Goal: Complete application form: Complete application form

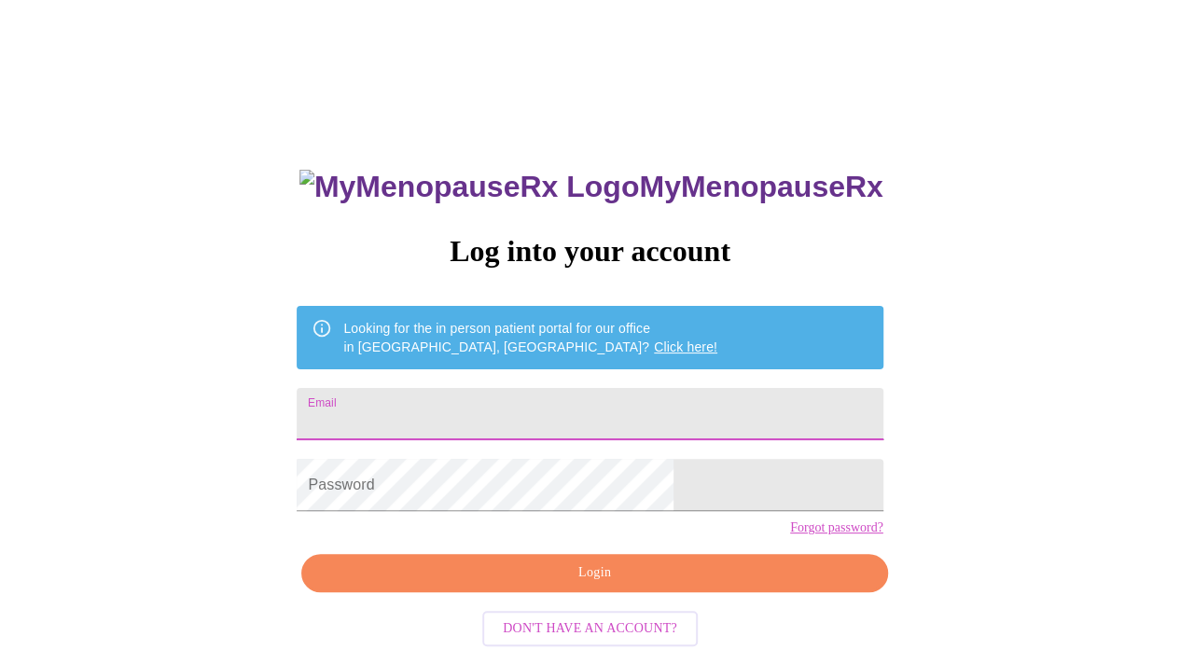
click at [531, 388] on input "Email" at bounding box center [590, 414] width 586 height 52
type input "[EMAIL_ADDRESS][DOMAIN_NAME]"
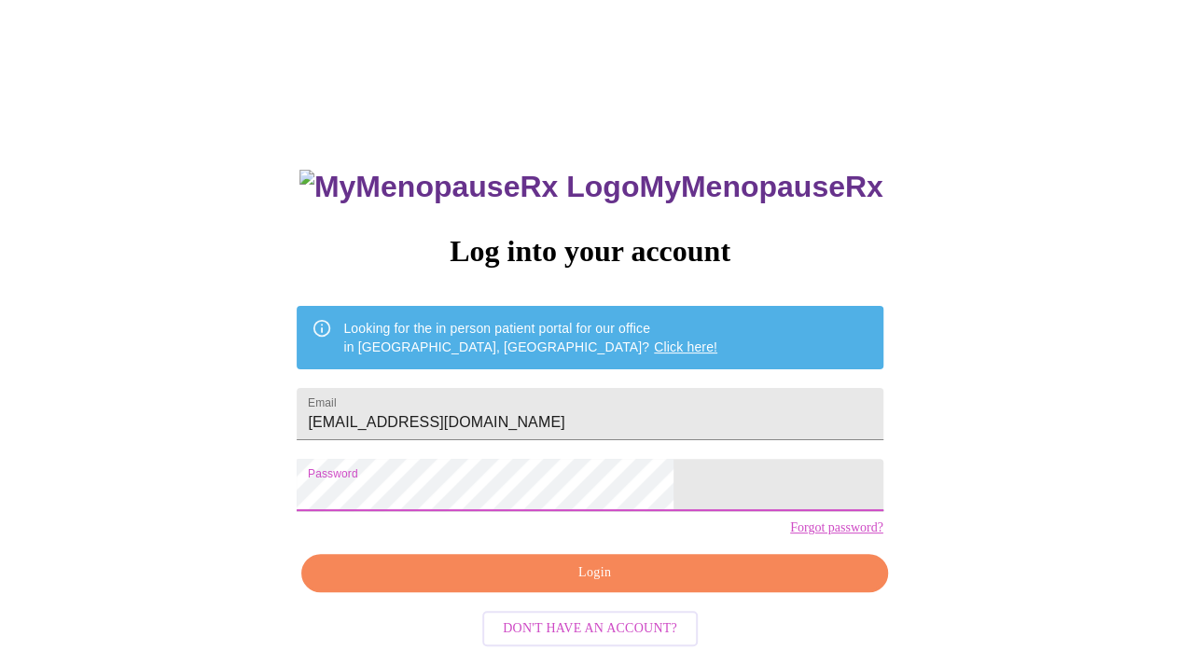
click at [560, 585] on span "Login" at bounding box center [594, 573] width 543 height 23
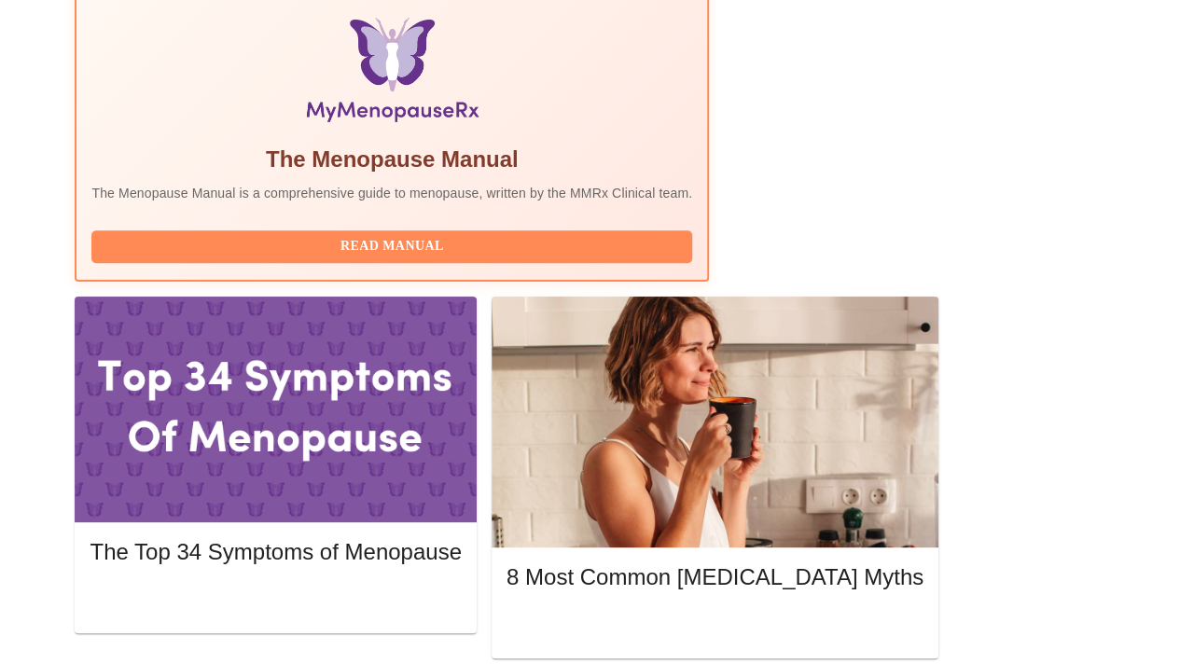
scroll to position [638, 0]
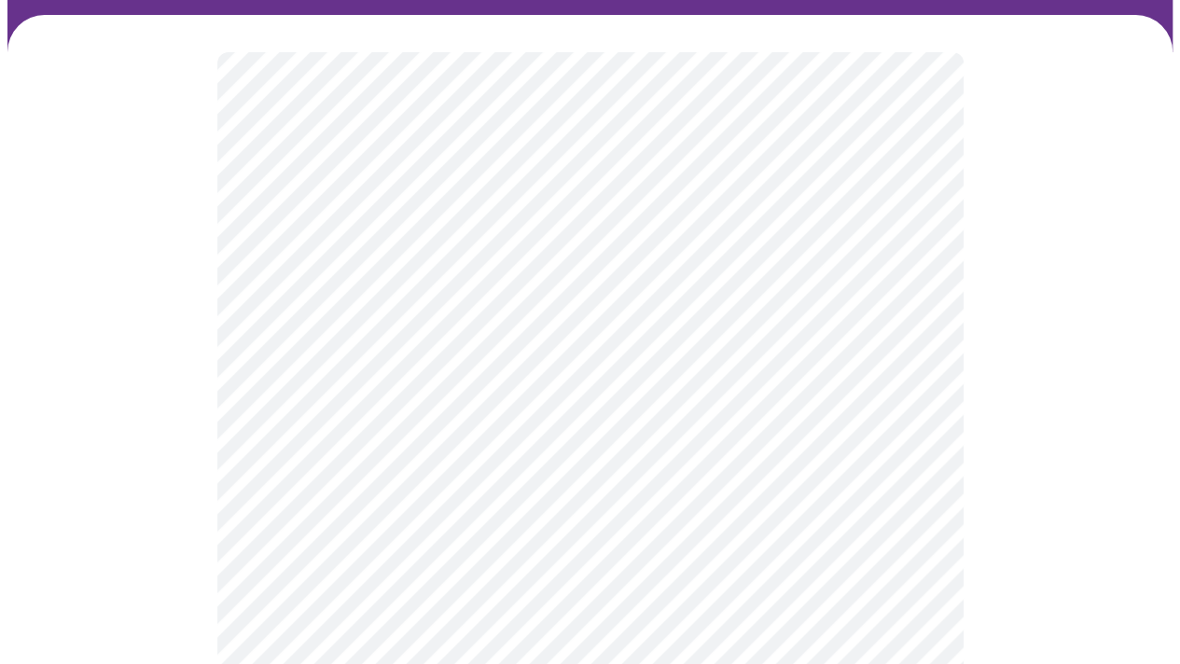
scroll to position [157, 0]
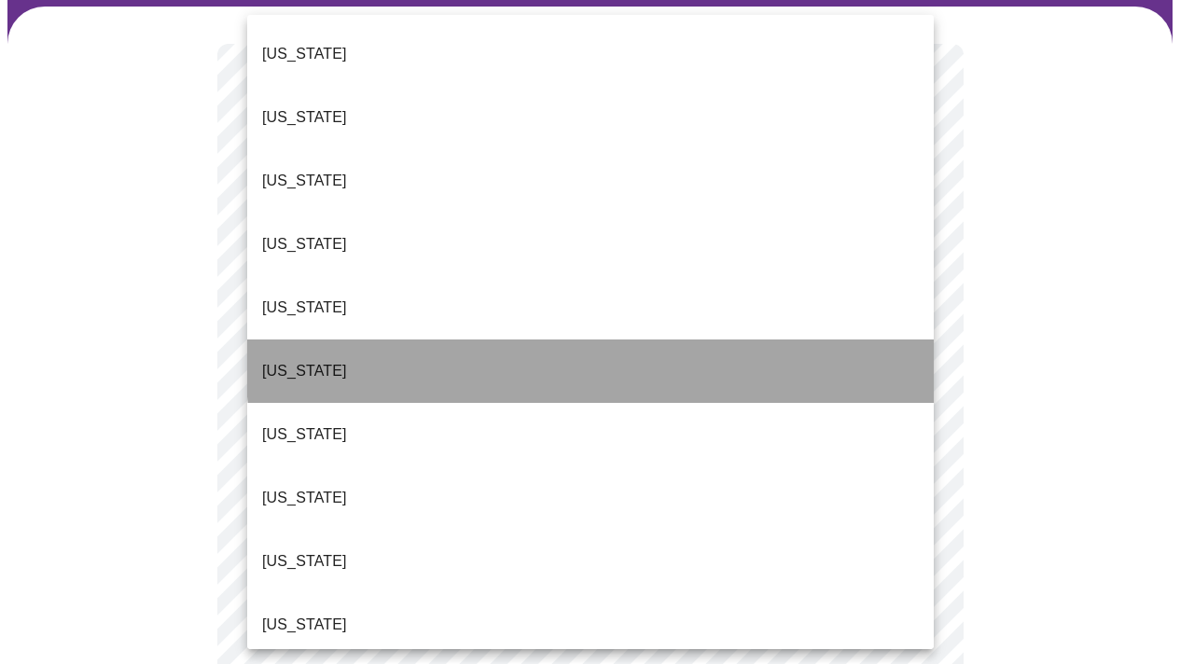
click at [637, 340] on li "[US_STATE]" at bounding box center [590, 371] width 687 height 63
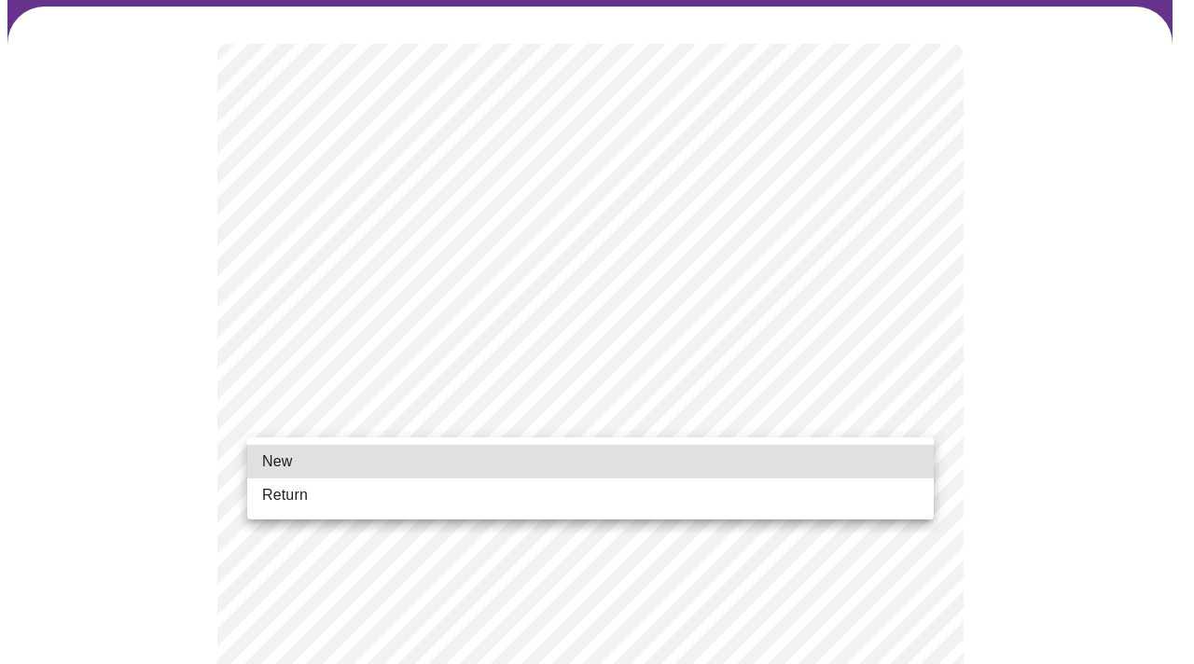
click at [514, 491] on li "Return" at bounding box center [590, 496] width 687 height 34
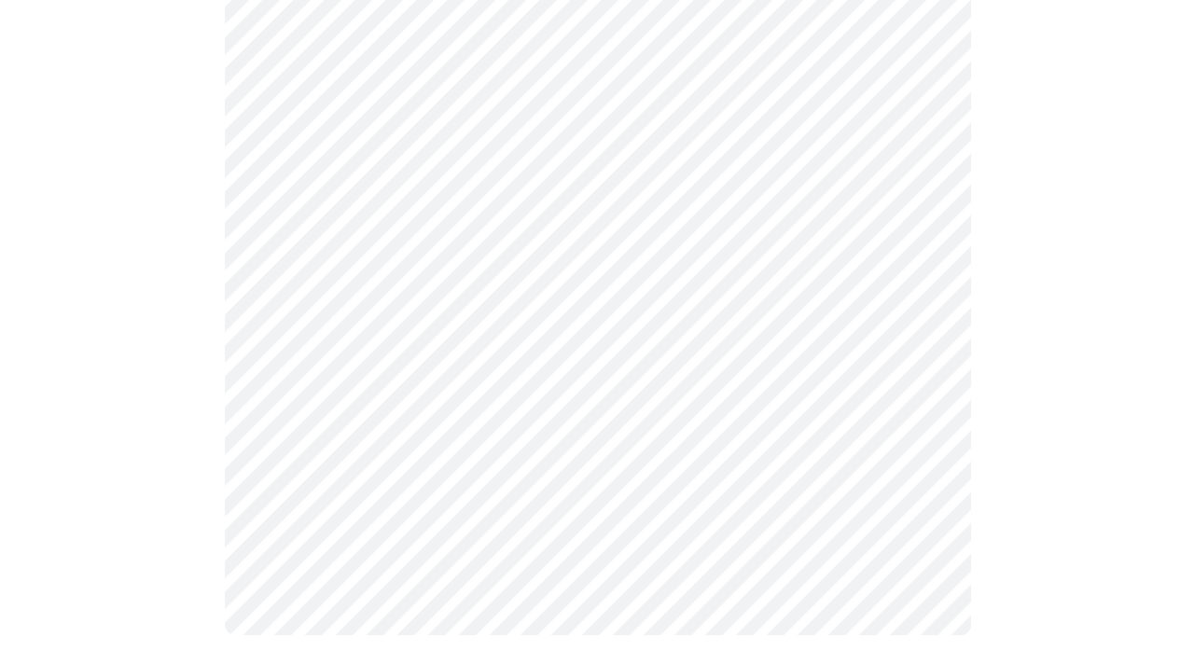
scroll to position [0, 0]
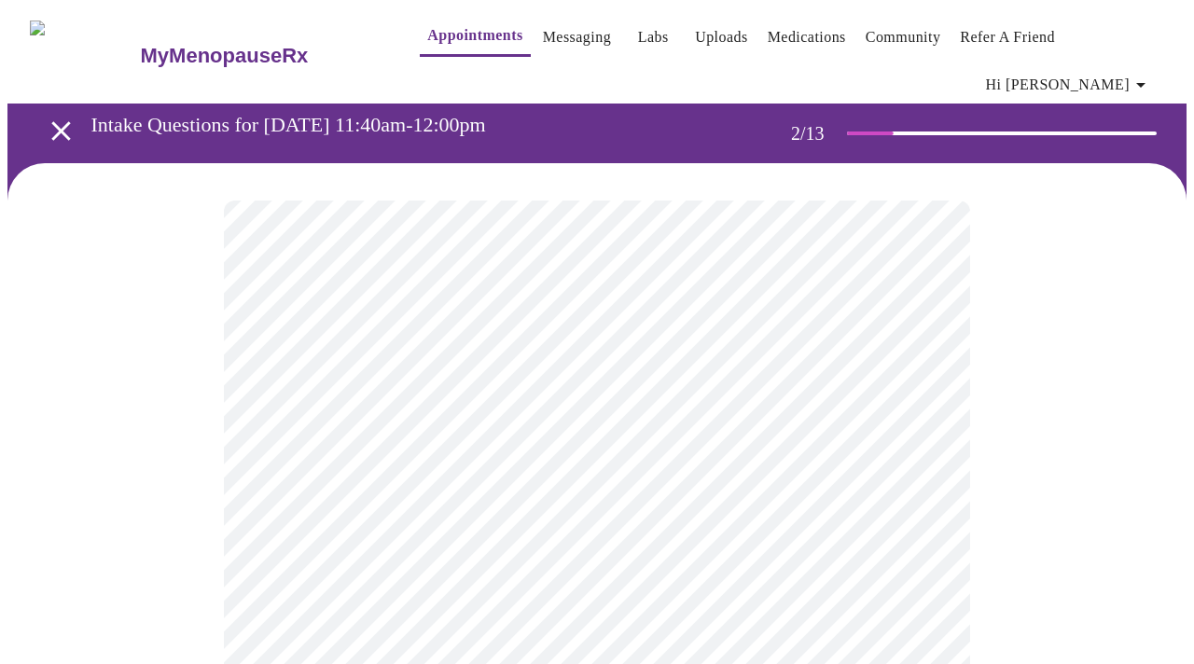
click at [728, 402] on body "MyMenopauseRx Appointments Messaging Labs Uploads Medications Community Refer a…" at bounding box center [596, 580] width 1179 height 1146
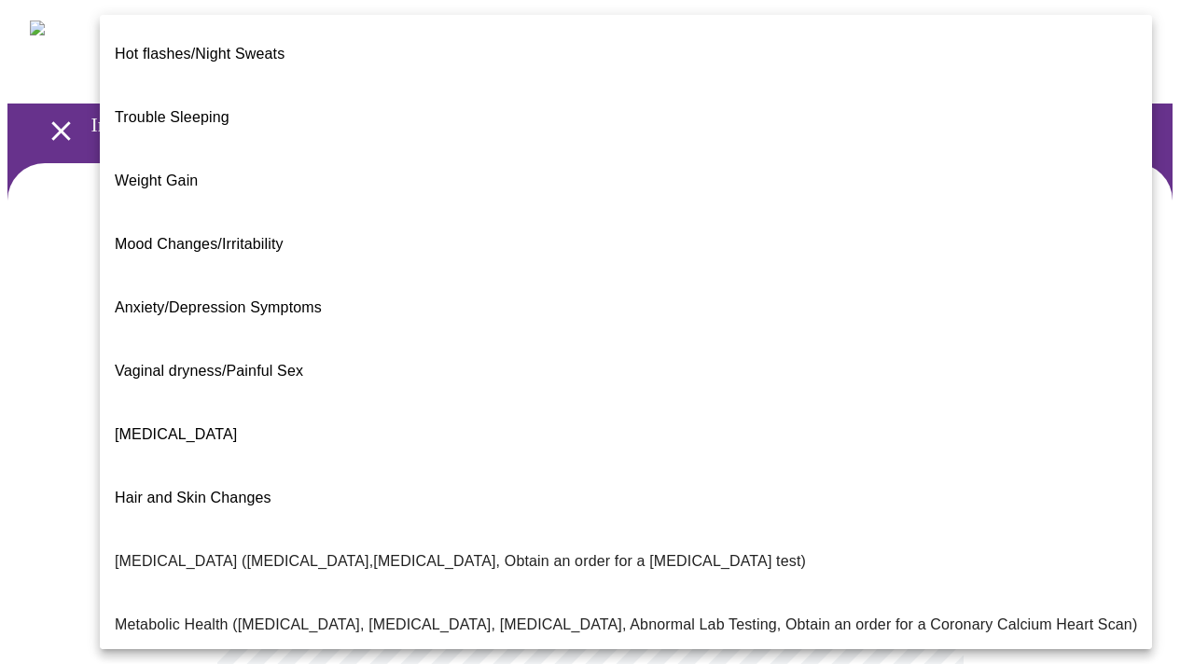
click at [354, 213] on li "Mood Changes/Irritability" at bounding box center [626, 244] width 1052 height 63
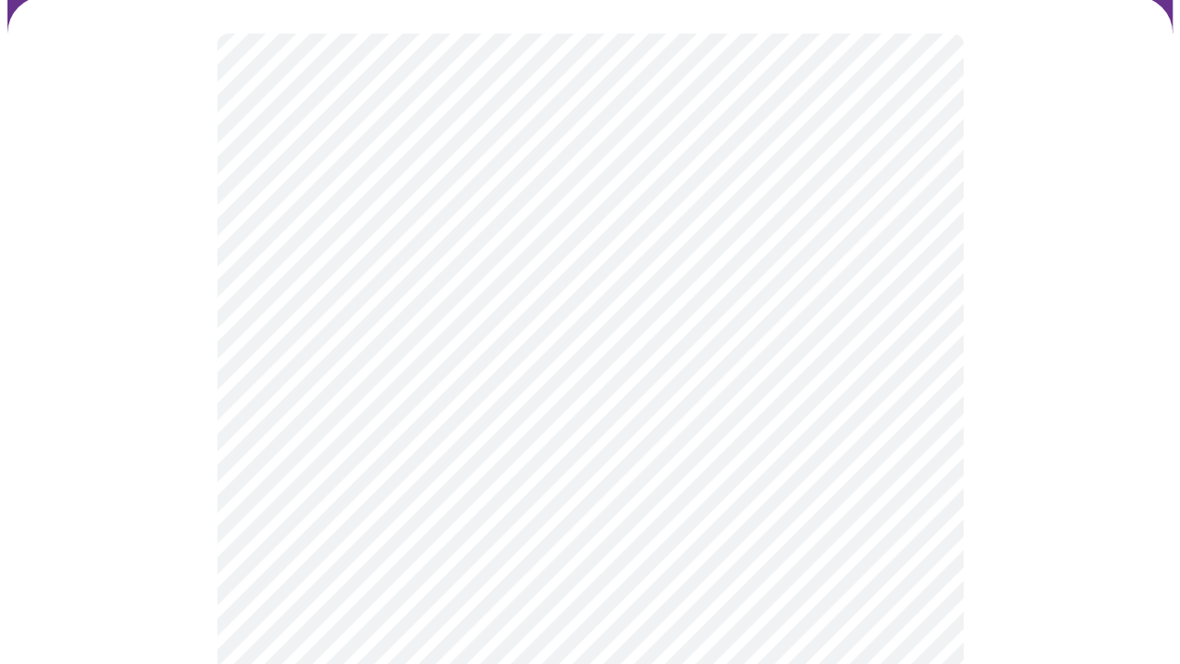
scroll to position [169, 0]
click at [600, 411] on body "MyMenopauseRx Appointments Messaging Labs Uploads Medications Community Refer a…" at bounding box center [589, 406] width 1165 height 1135
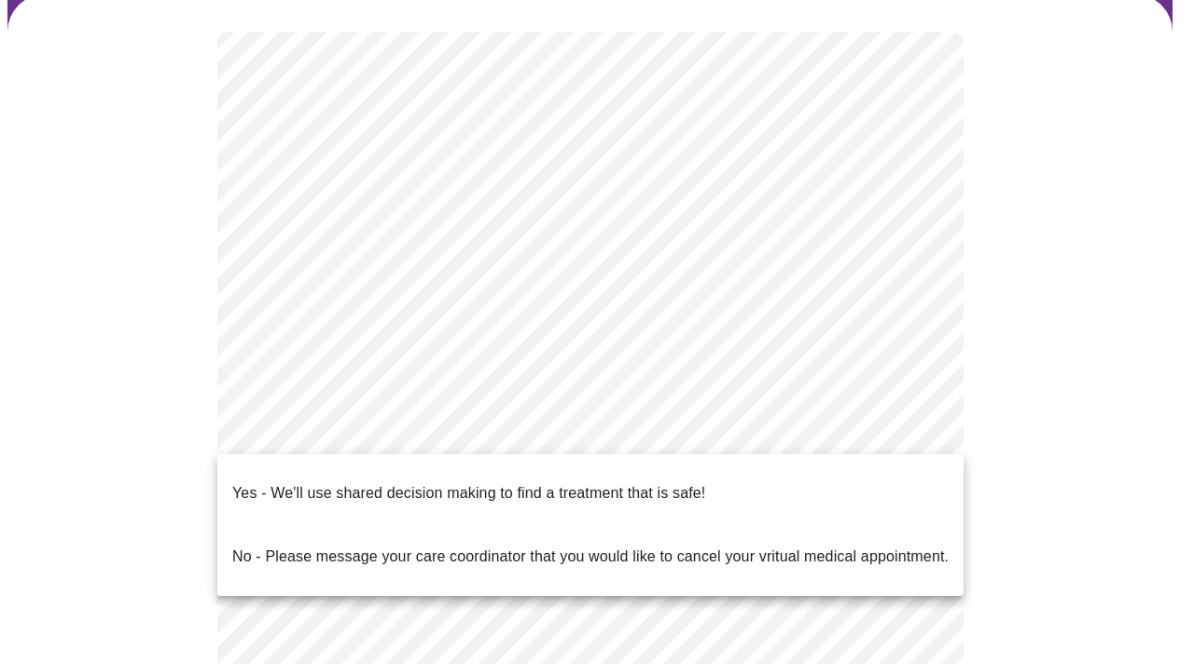
click at [574, 486] on p "Yes - We'll use shared decision making to find a treatment that is safe!" at bounding box center [468, 493] width 473 height 22
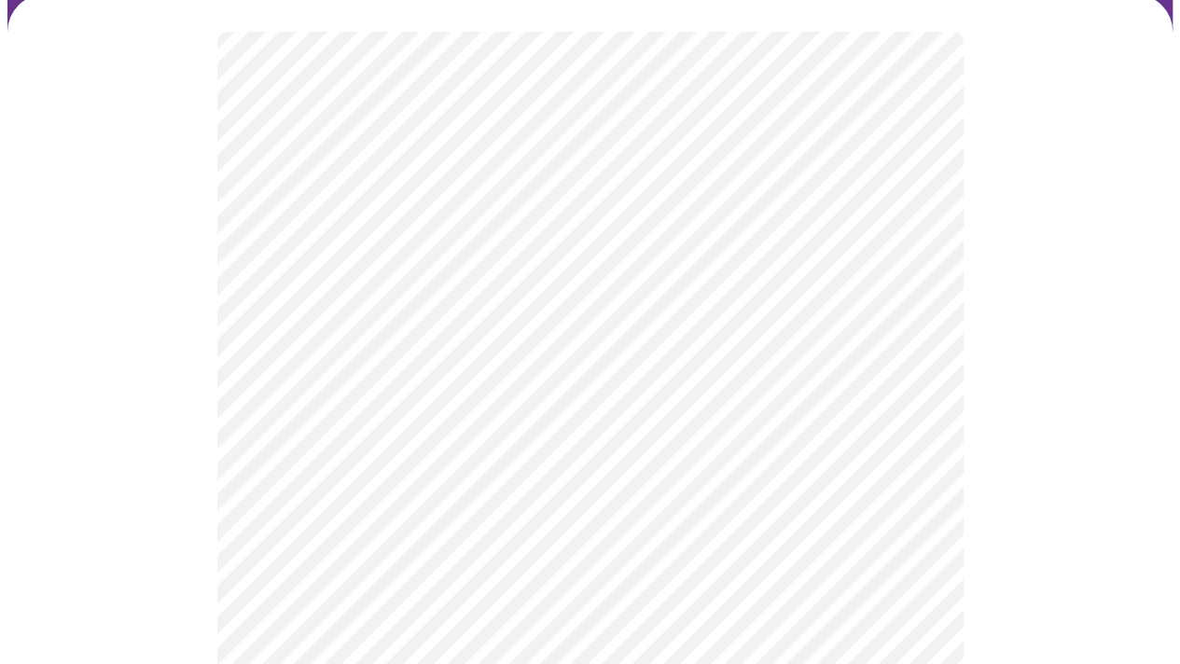
click at [1070, 338] on div at bounding box center [589, 478] width 1165 height 968
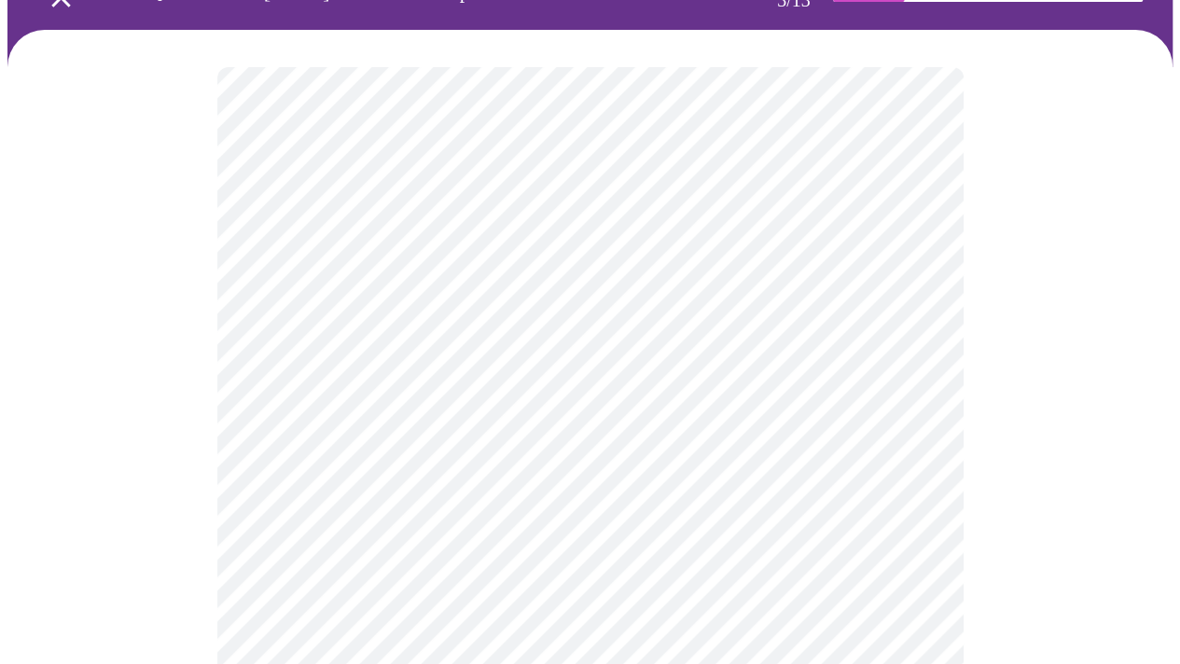
scroll to position [141, 0]
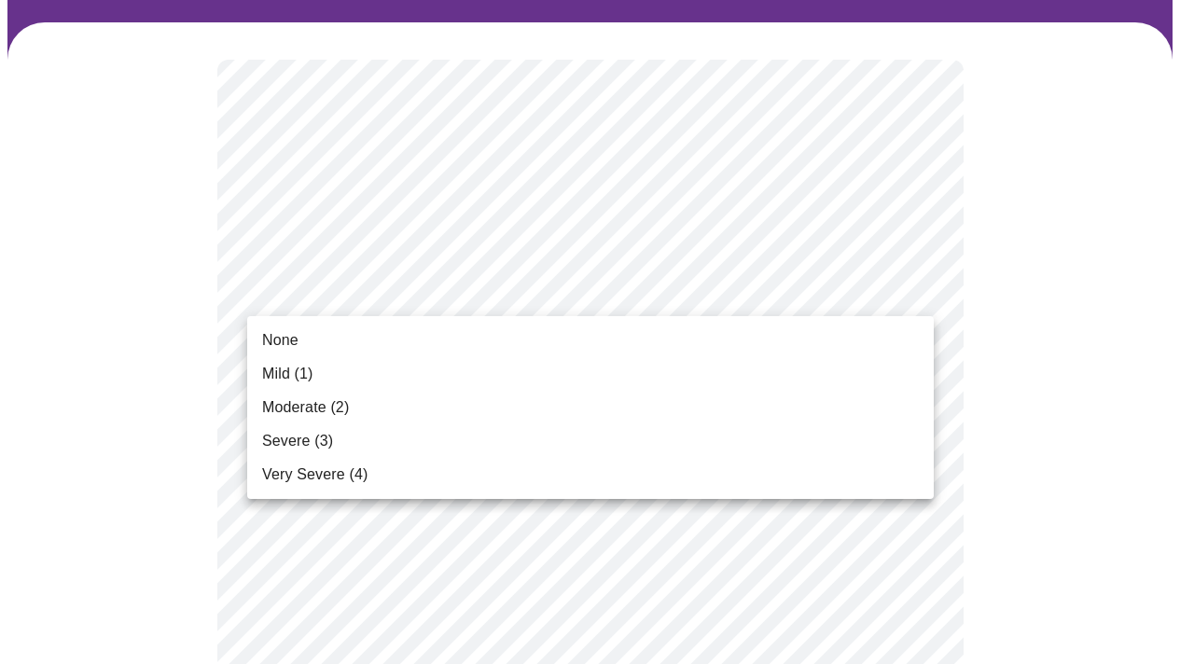
click at [624, 374] on li "Mild (1)" at bounding box center [590, 374] width 687 height 34
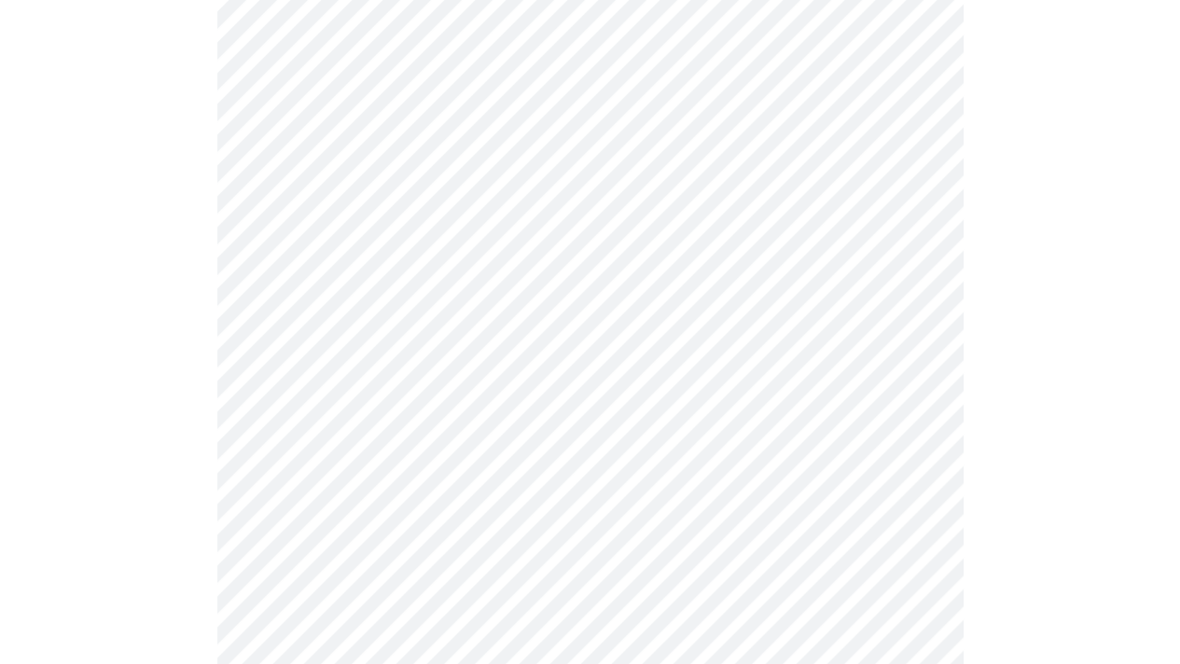
scroll to position [284, 0]
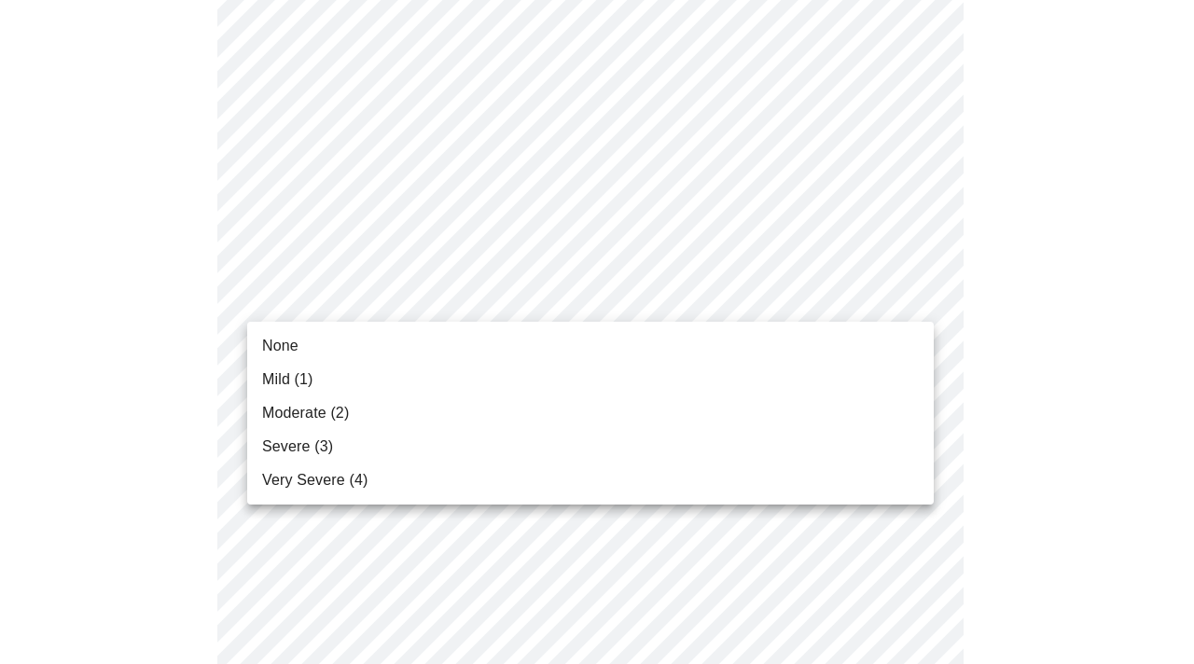
click at [746, 415] on li "Moderate (2)" at bounding box center [590, 413] width 687 height 34
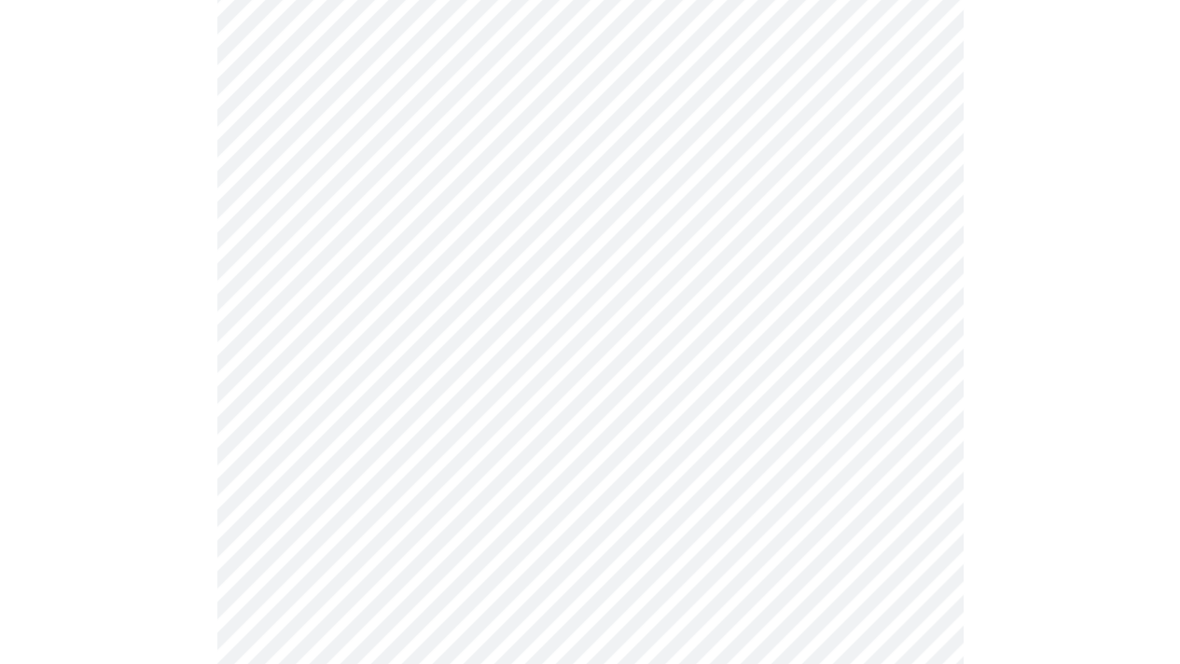
scroll to position [442, 0]
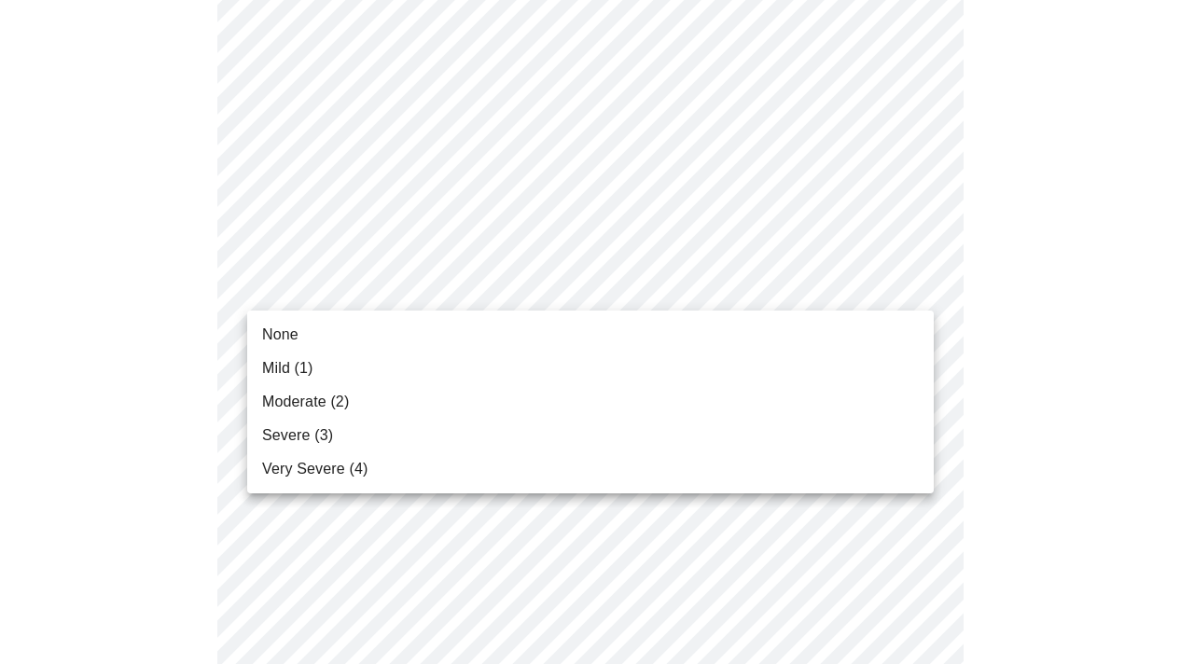
click at [764, 409] on li "Moderate (2)" at bounding box center [590, 402] width 687 height 34
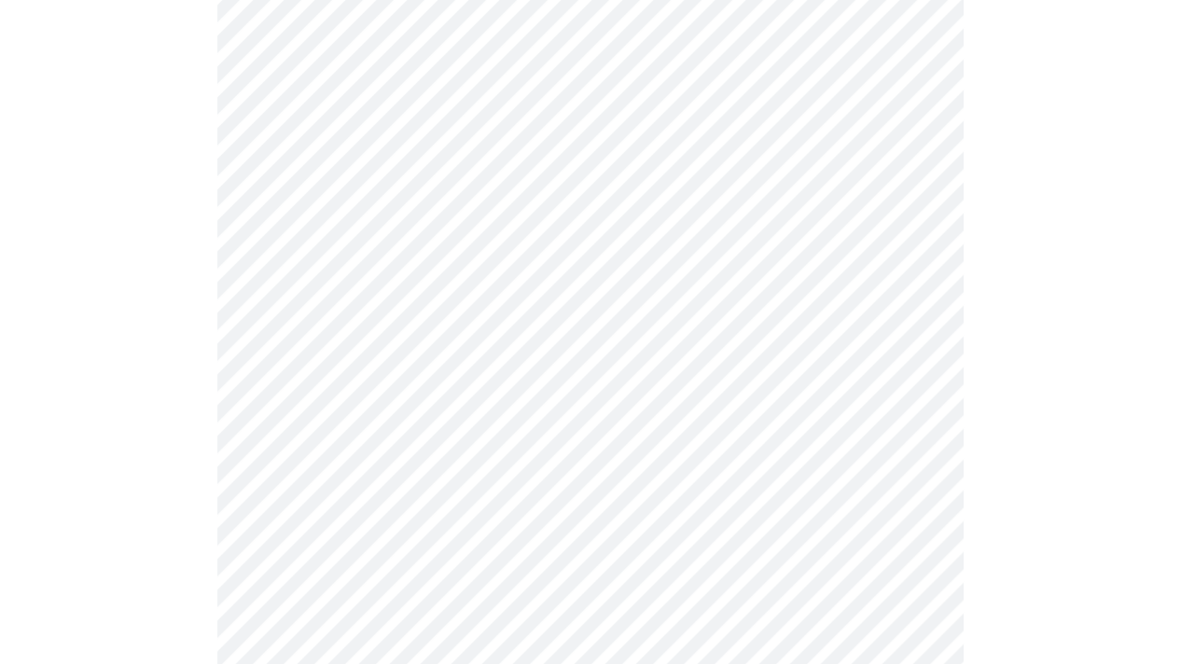
click at [757, 307] on body "MyMenopauseRx Appointments Messaging Labs Uploads Medications Community Refer a…" at bounding box center [589, 636] width 1165 height 2429
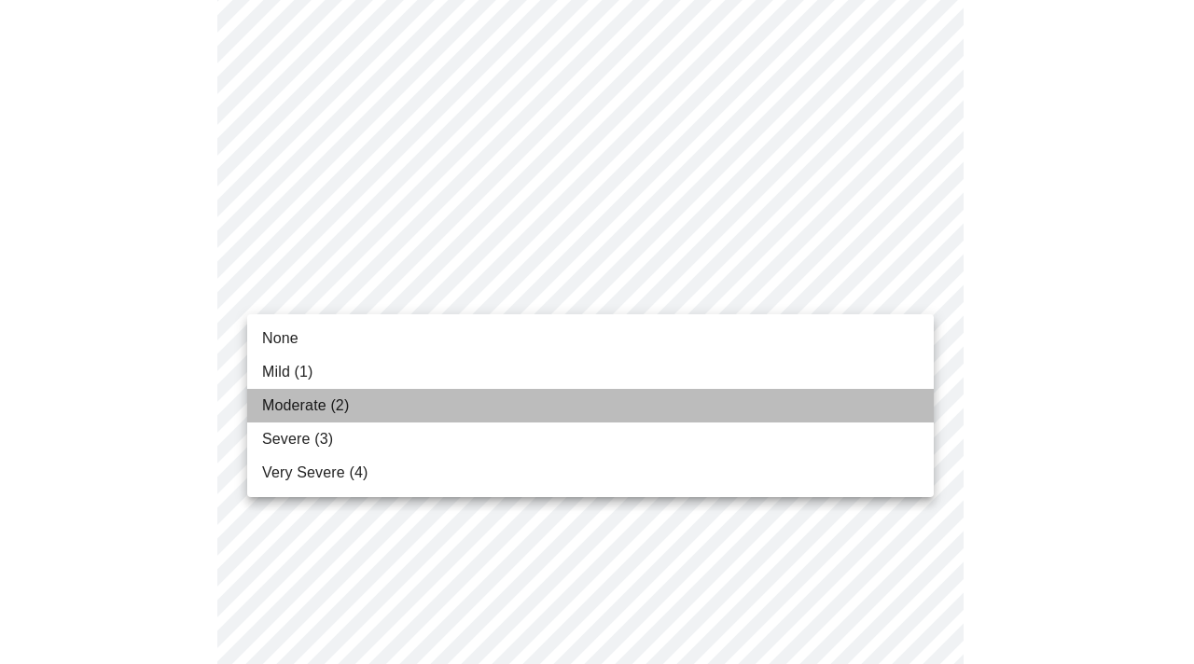
click at [731, 396] on li "Moderate (2)" at bounding box center [590, 406] width 687 height 34
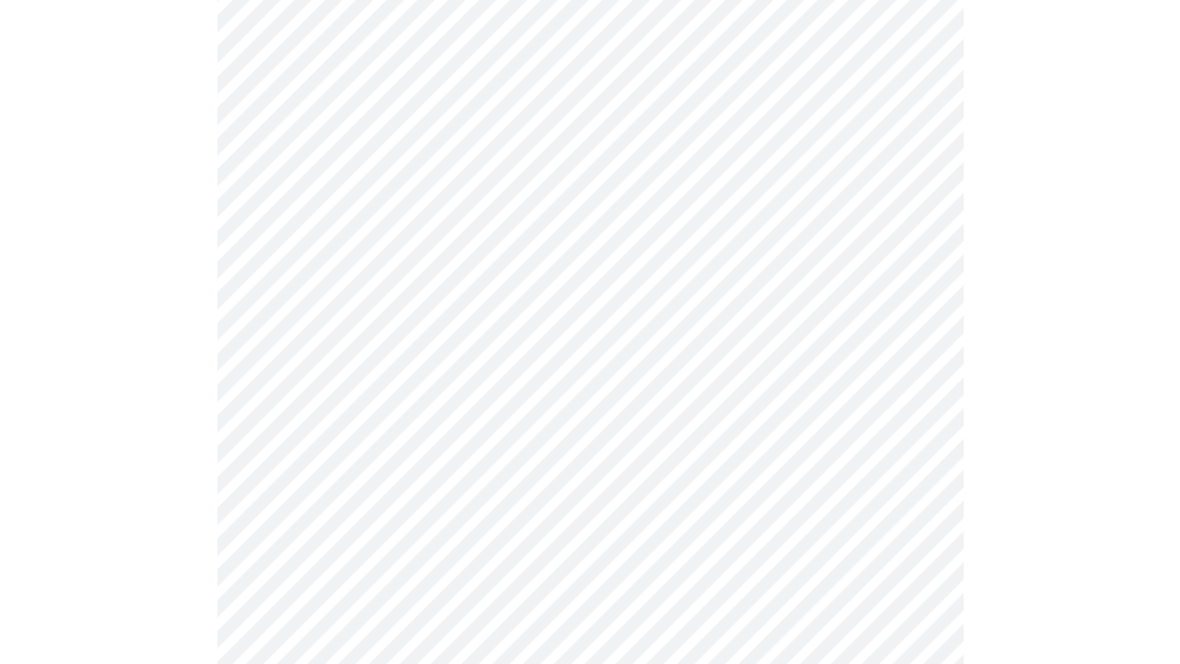
scroll to position [710, 0]
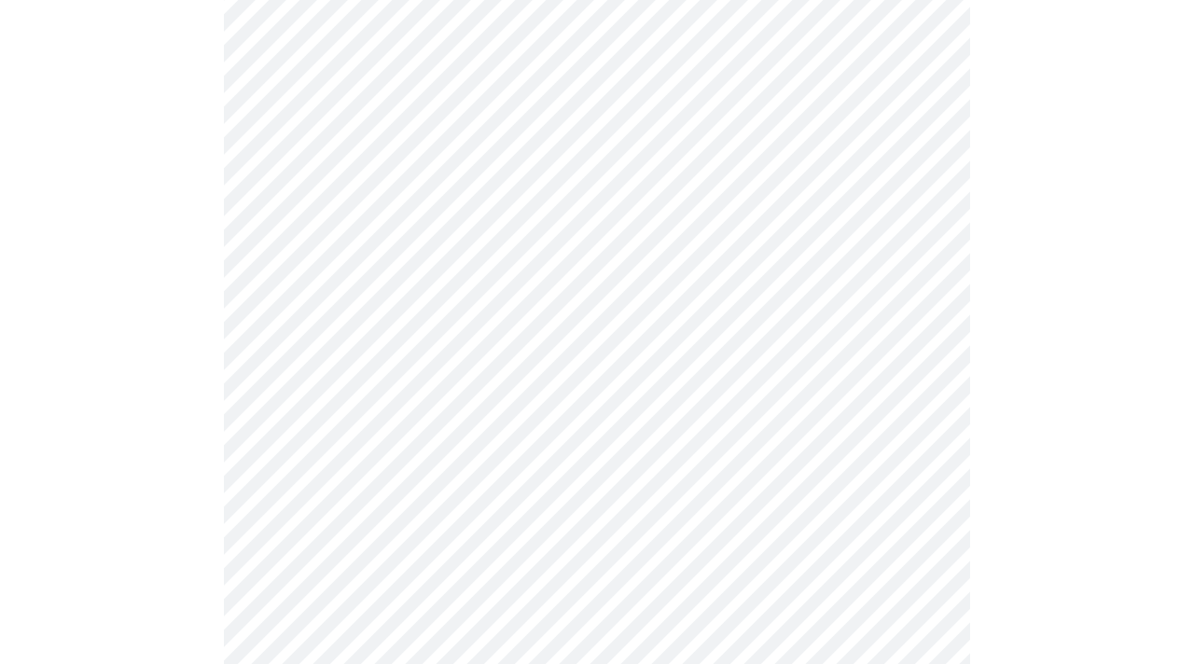
click at [735, 172] on body "MyMenopauseRx Appointments Messaging Labs Uploads Medications Community Refer a…" at bounding box center [596, 499] width 1179 height 2403
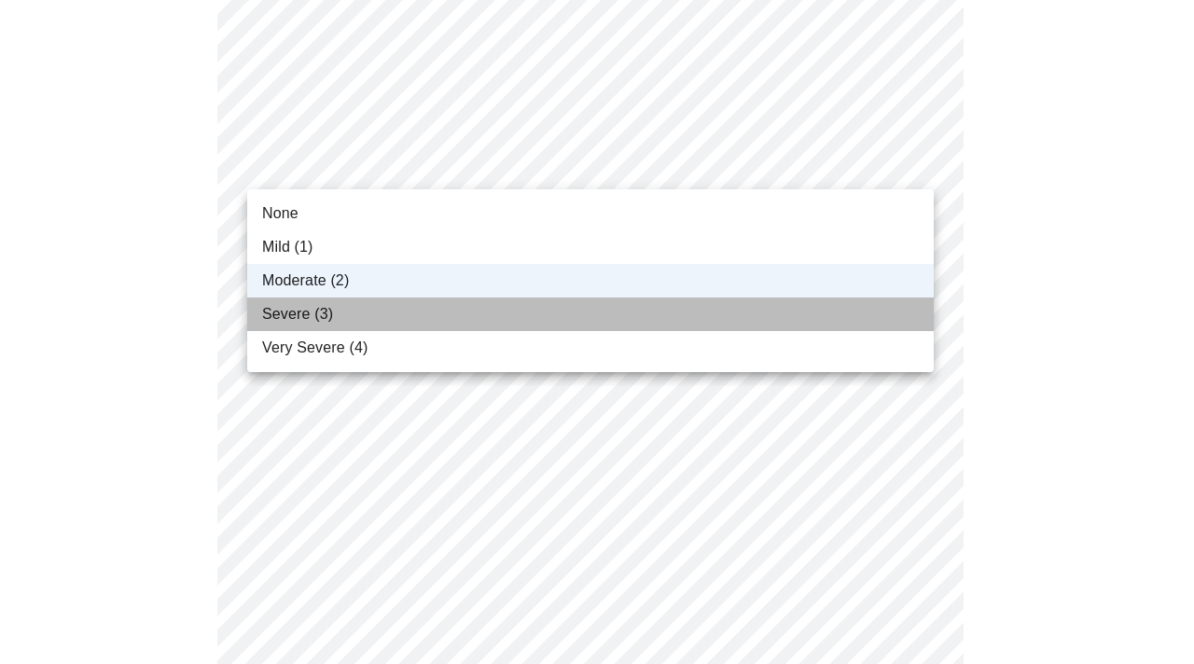
click at [687, 311] on li "Severe (3)" at bounding box center [590, 315] width 687 height 34
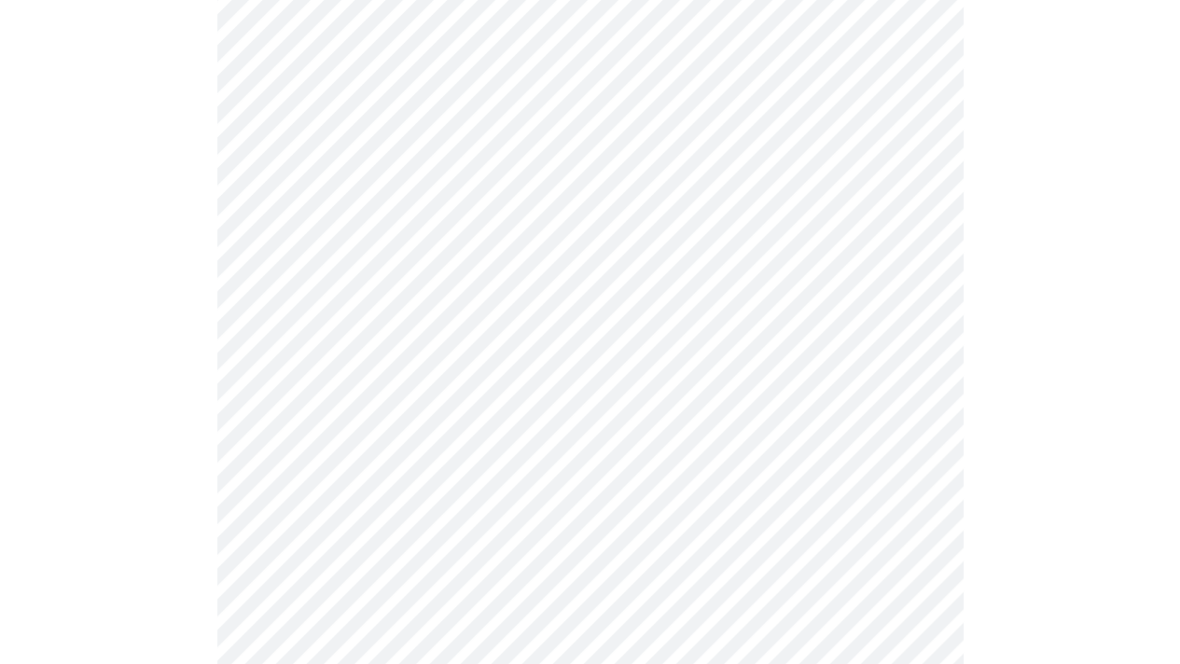
click at [716, 298] on body "MyMenopauseRx Appointments Messaging Labs Uploads Medications Community Refer a…" at bounding box center [589, 499] width 1165 height 2403
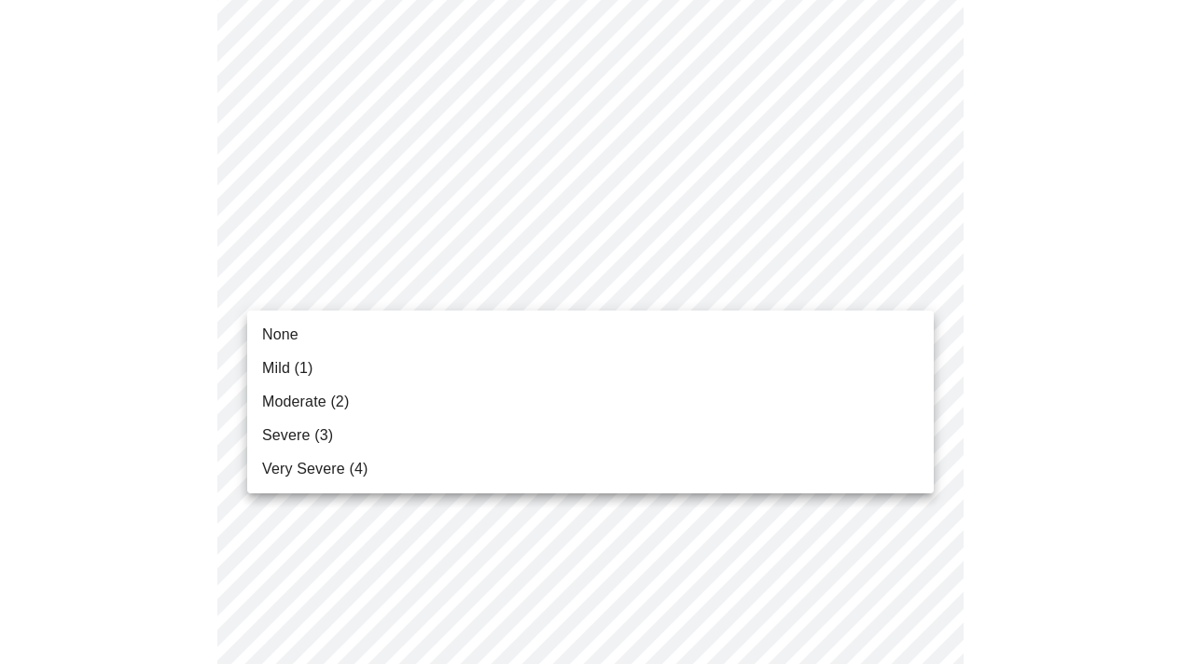
click at [699, 392] on li "Moderate (2)" at bounding box center [590, 402] width 687 height 34
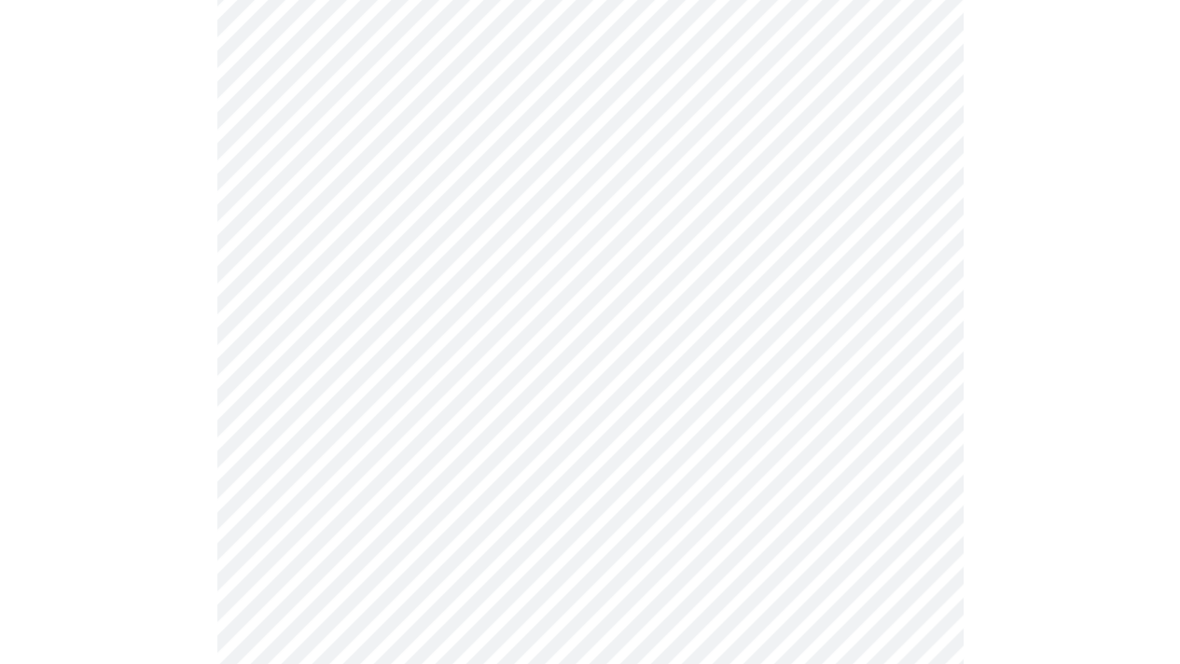
scroll to position [798, 0]
click at [767, 309] on body "MyMenopauseRx Appointments Messaging Labs Uploads Medications Community Refer a…" at bounding box center [589, 398] width 1165 height 2377
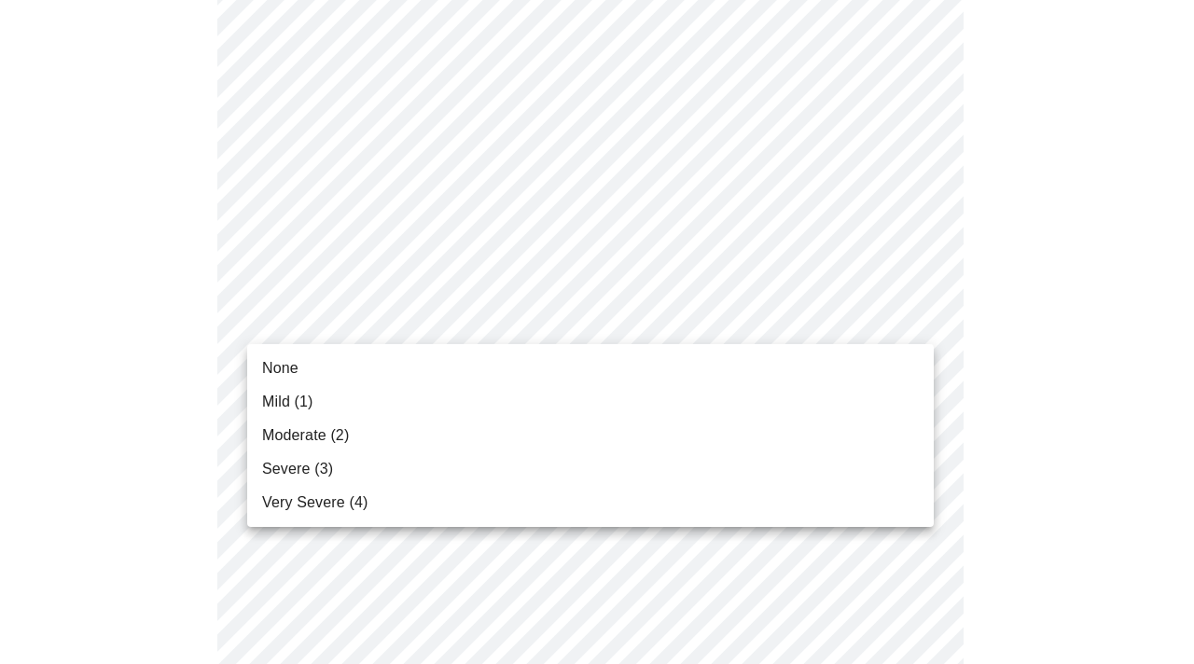
click at [749, 387] on li "Mild (1)" at bounding box center [590, 402] width 687 height 34
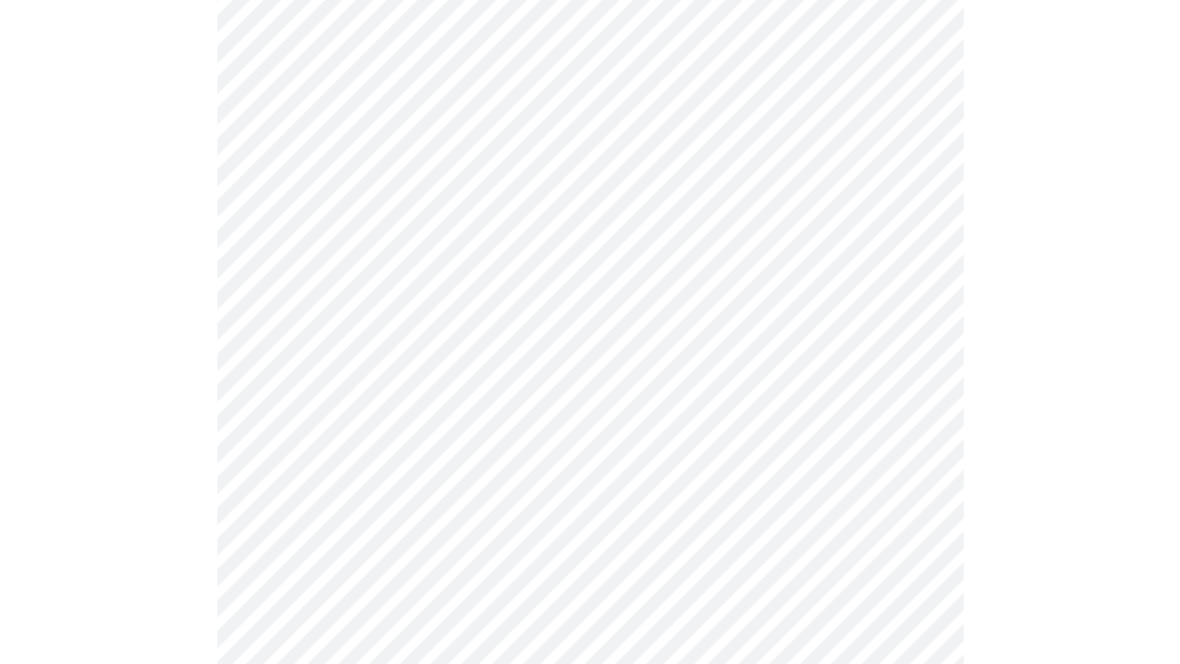
scroll to position [928, 0]
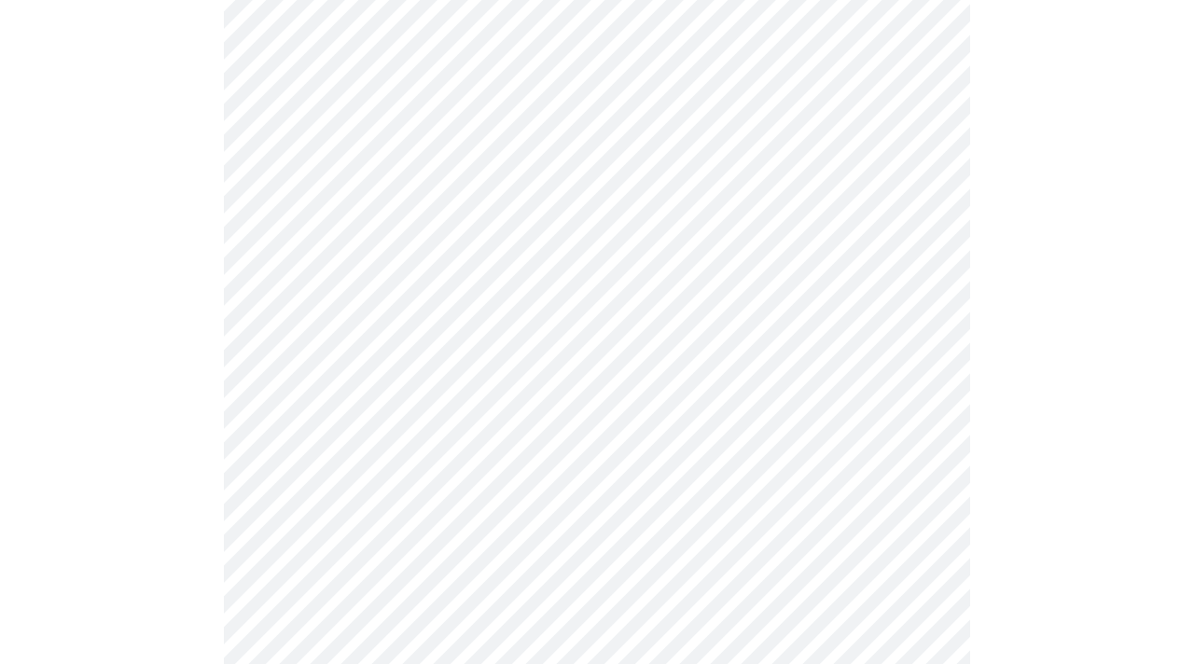
click at [769, 327] on body "MyMenopauseRx Appointments Messaging Labs Uploads Medications Community Refer a…" at bounding box center [596, 254] width 1179 height 2351
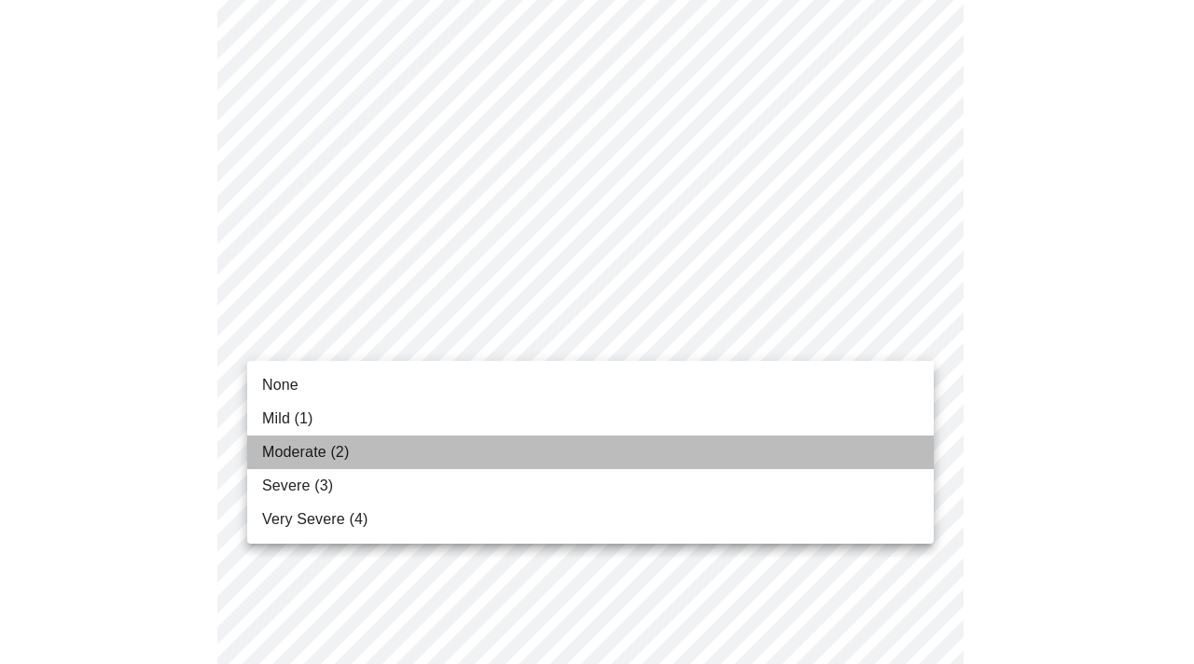
click at [737, 461] on li "Moderate (2)" at bounding box center [590, 453] width 687 height 34
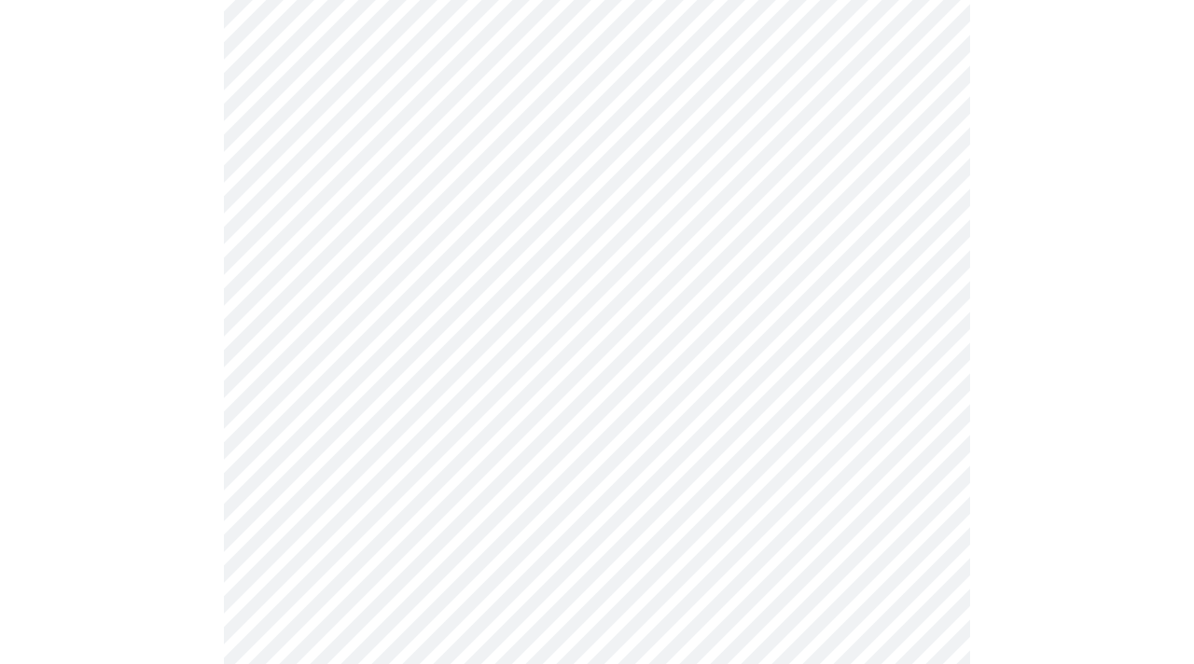
click at [780, 327] on body "MyMenopauseRx Appointments Messaging Labs Uploads Medications Community Refer a…" at bounding box center [596, 241] width 1179 height 2325
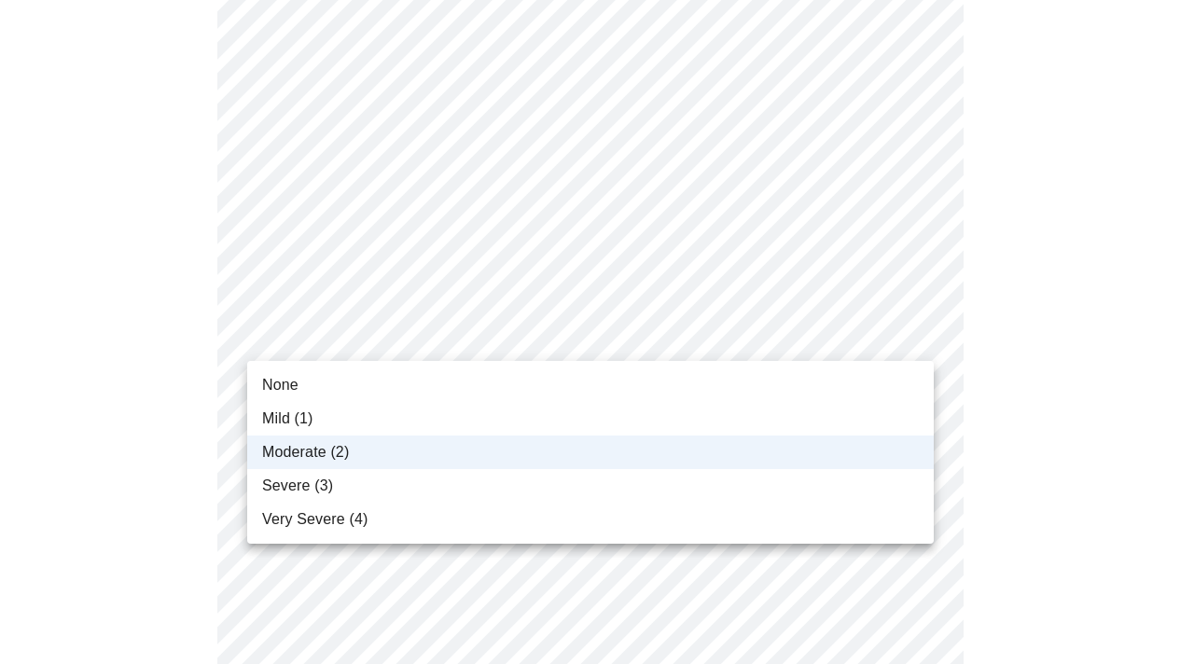
click at [690, 490] on li "Severe (3)" at bounding box center [590, 486] width 687 height 34
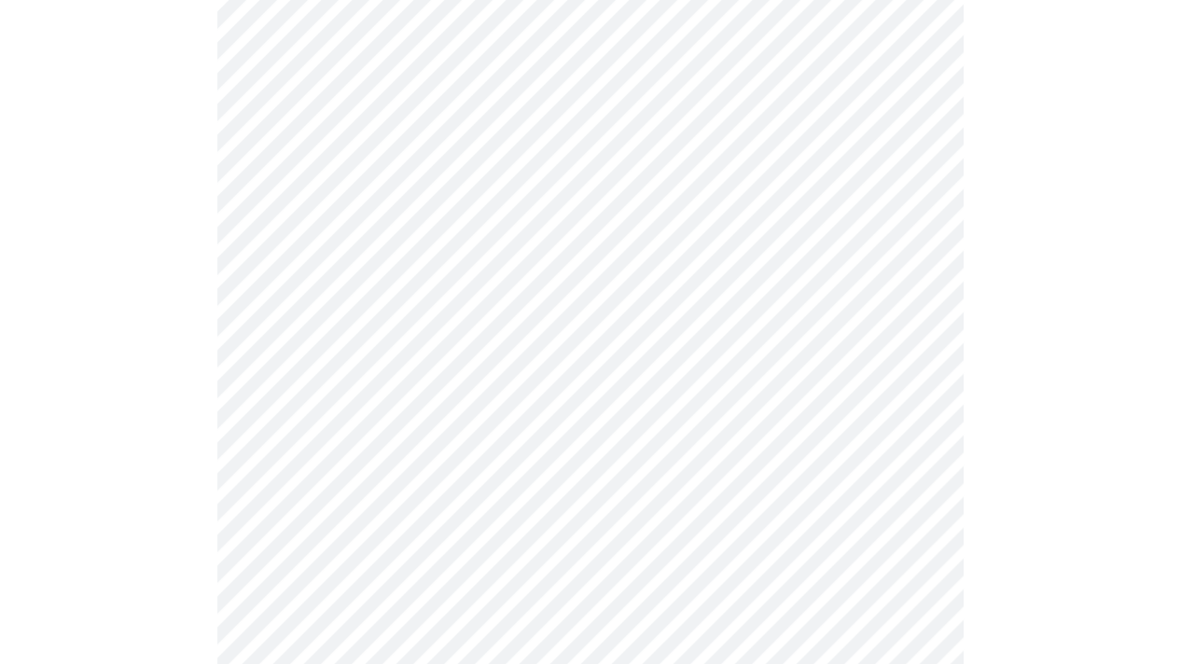
click at [675, 499] on body "MyMenopauseRx Appointments Messaging Labs Uploads Medications Community Refer a…" at bounding box center [589, 241] width 1165 height 2325
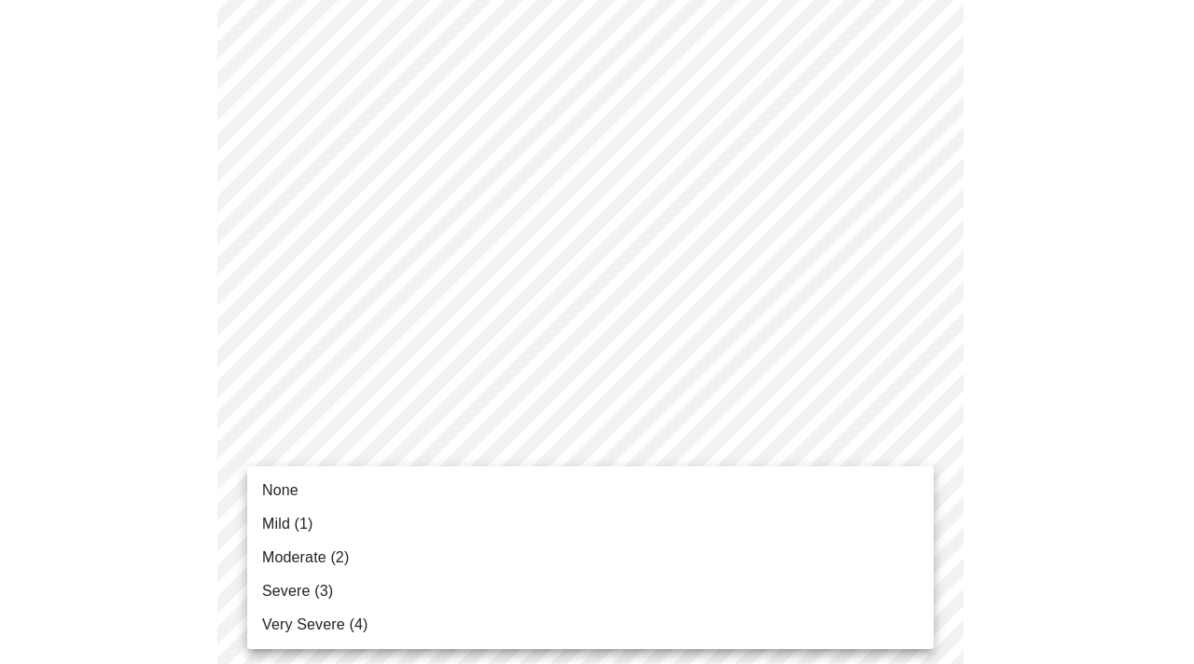
click at [578, 585] on li "Severe (3)" at bounding box center [590, 592] width 687 height 34
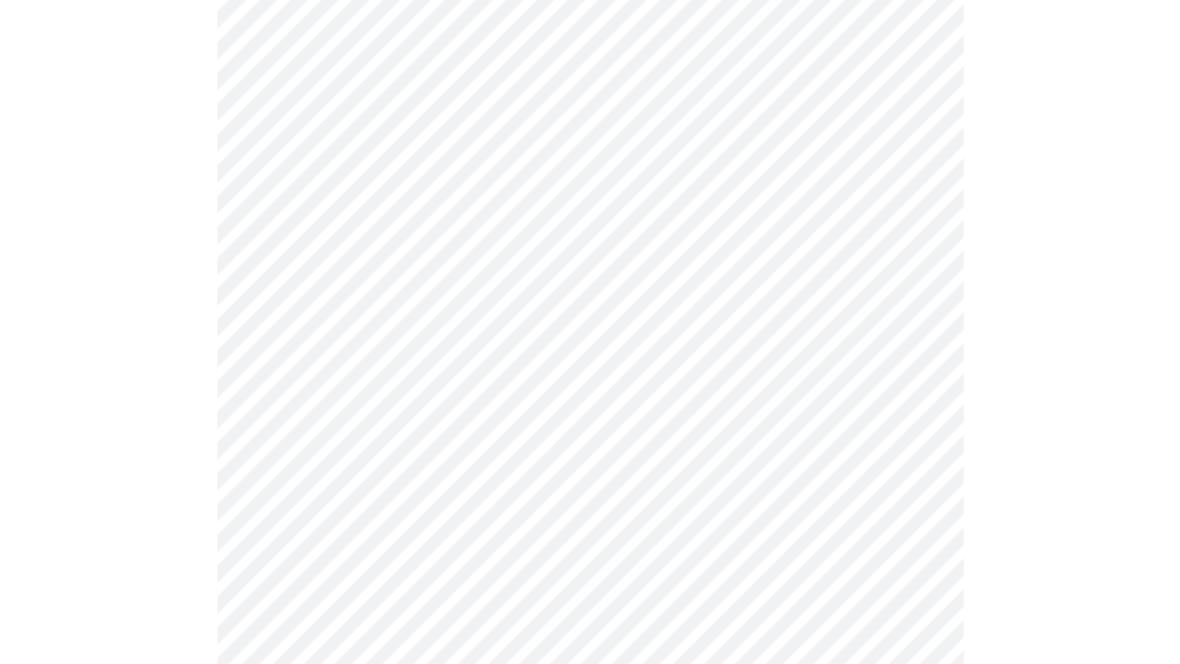
click at [991, 400] on div at bounding box center [589, 306] width 1165 height 2143
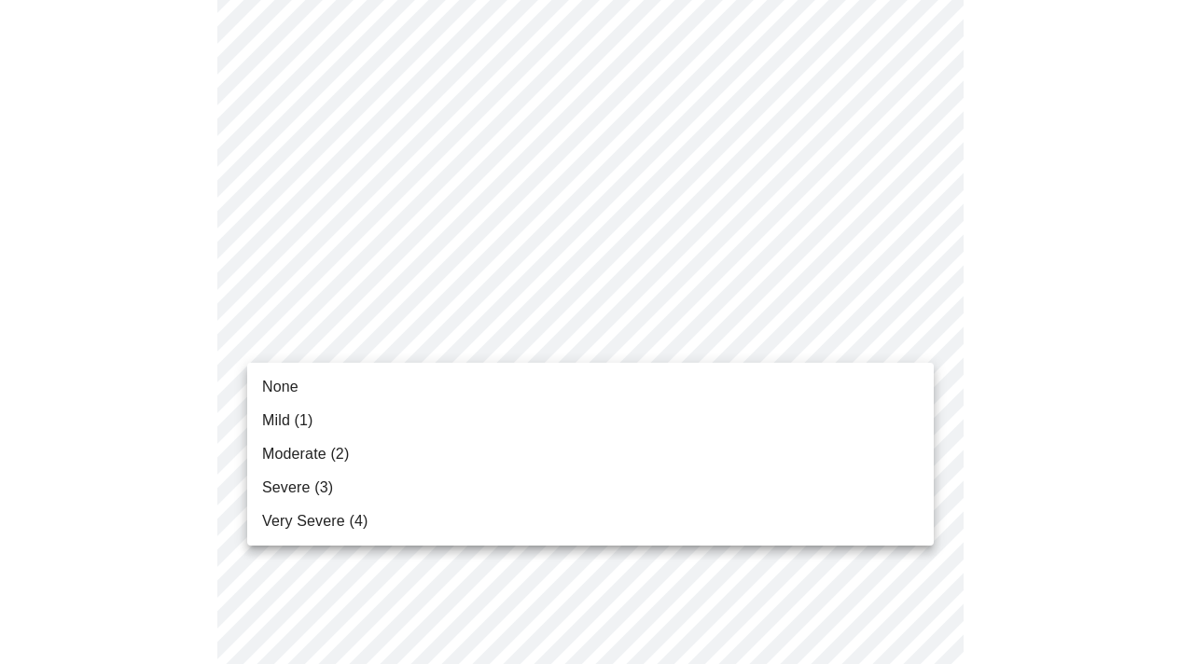
click at [797, 393] on li "None" at bounding box center [590, 387] width 687 height 34
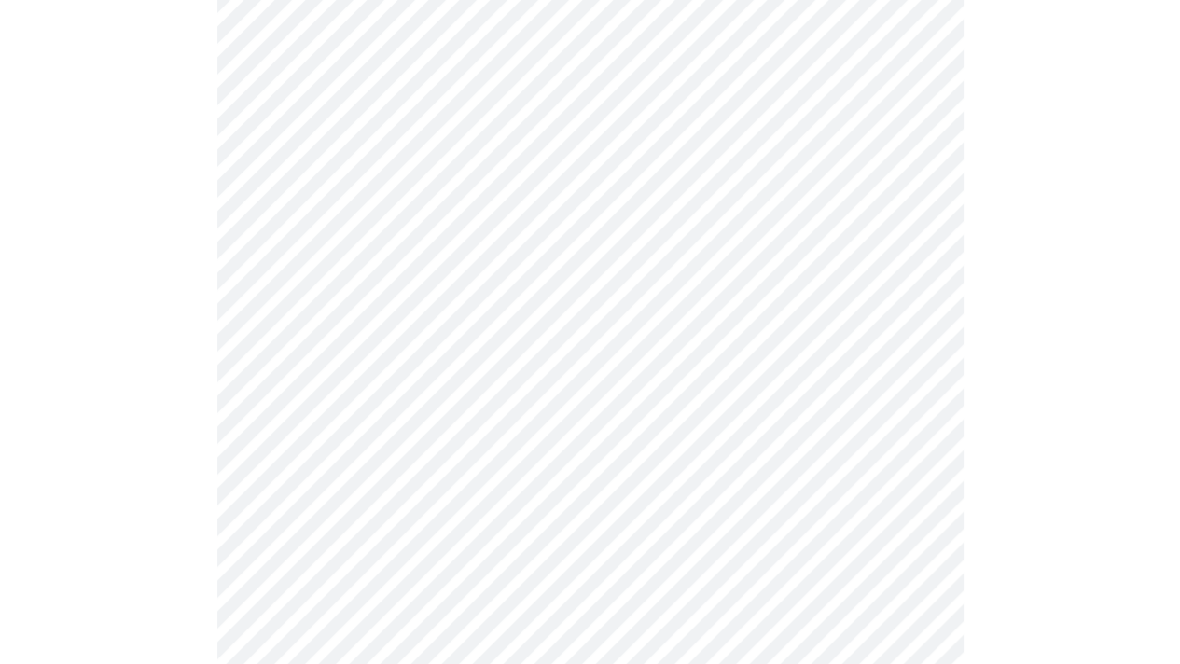
click at [1043, 405] on div at bounding box center [589, 0] width 1165 height 2117
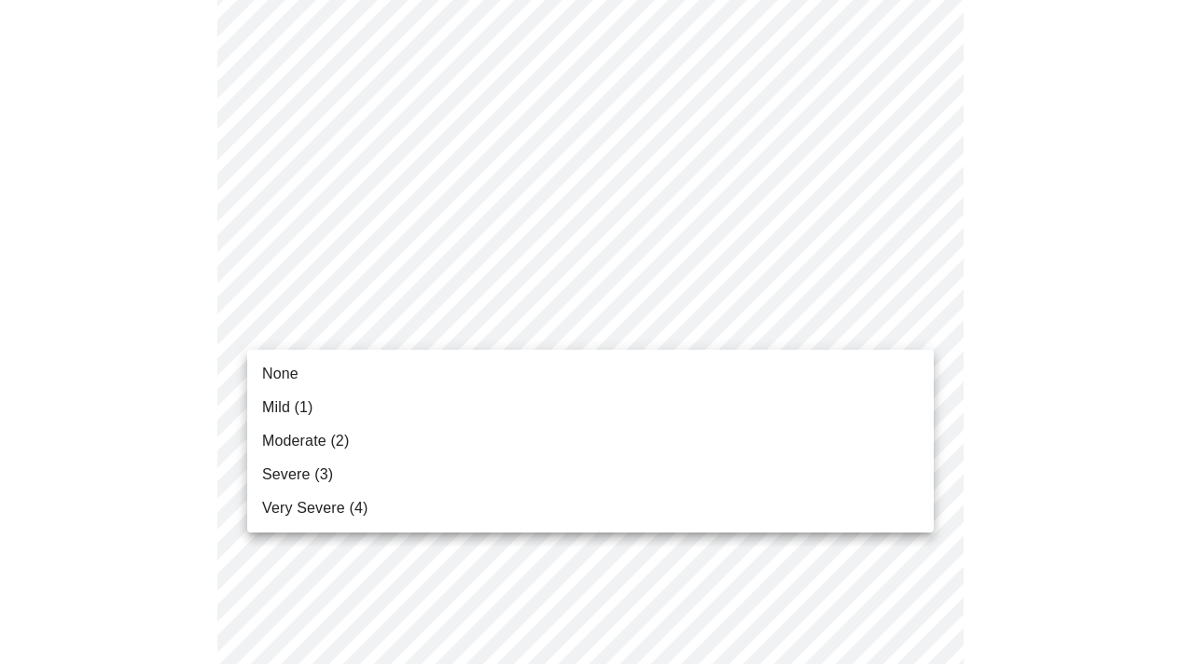
click at [743, 422] on li "Mild (1)" at bounding box center [590, 408] width 687 height 34
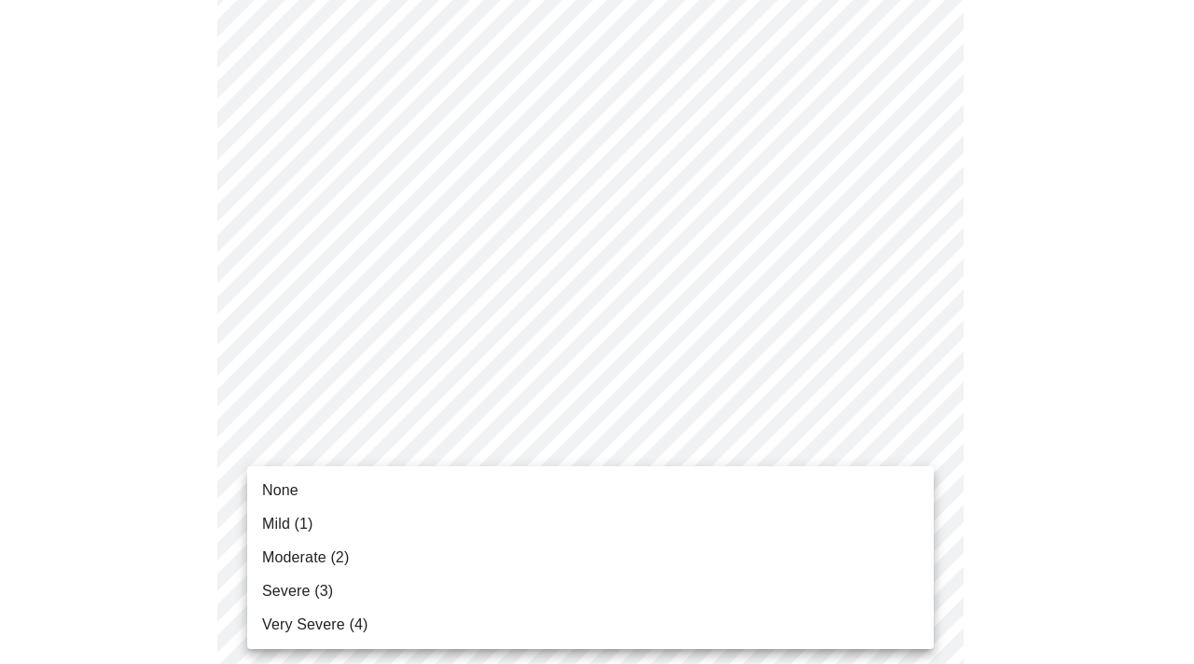
click at [741, 552] on li "Moderate (2)" at bounding box center [590, 558] width 687 height 34
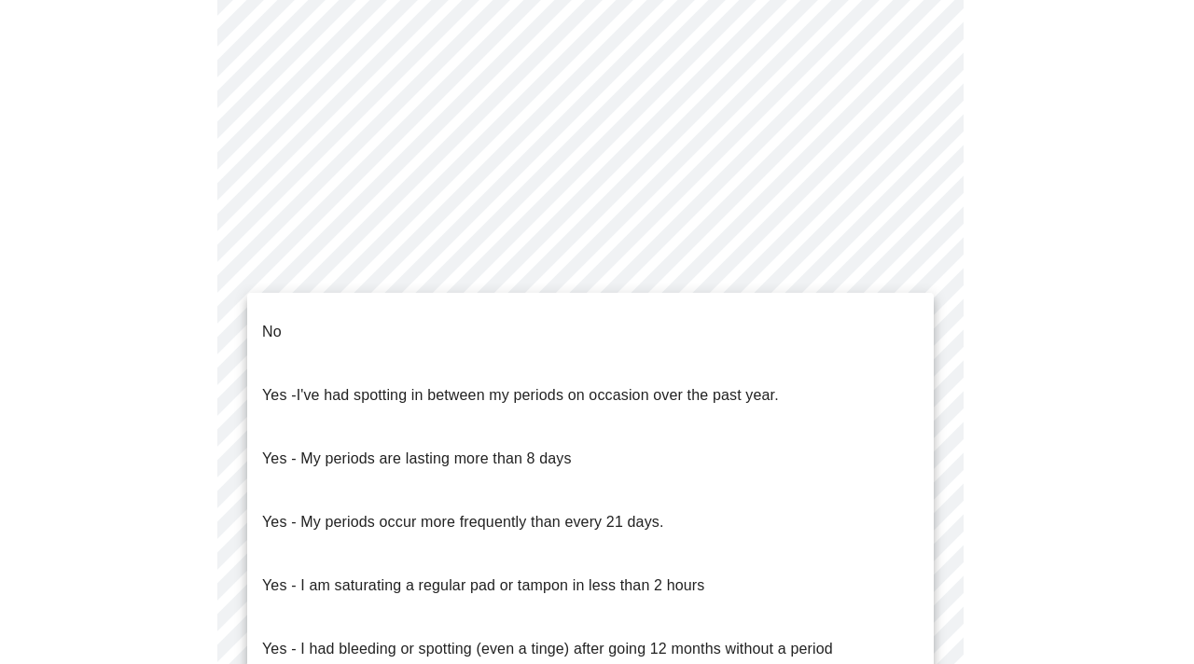
click at [729, 270] on body "MyMenopauseRx Appointments Messaging Labs Uploads Medications Community Refer a…" at bounding box center [596, 84] width 1179 height 1790
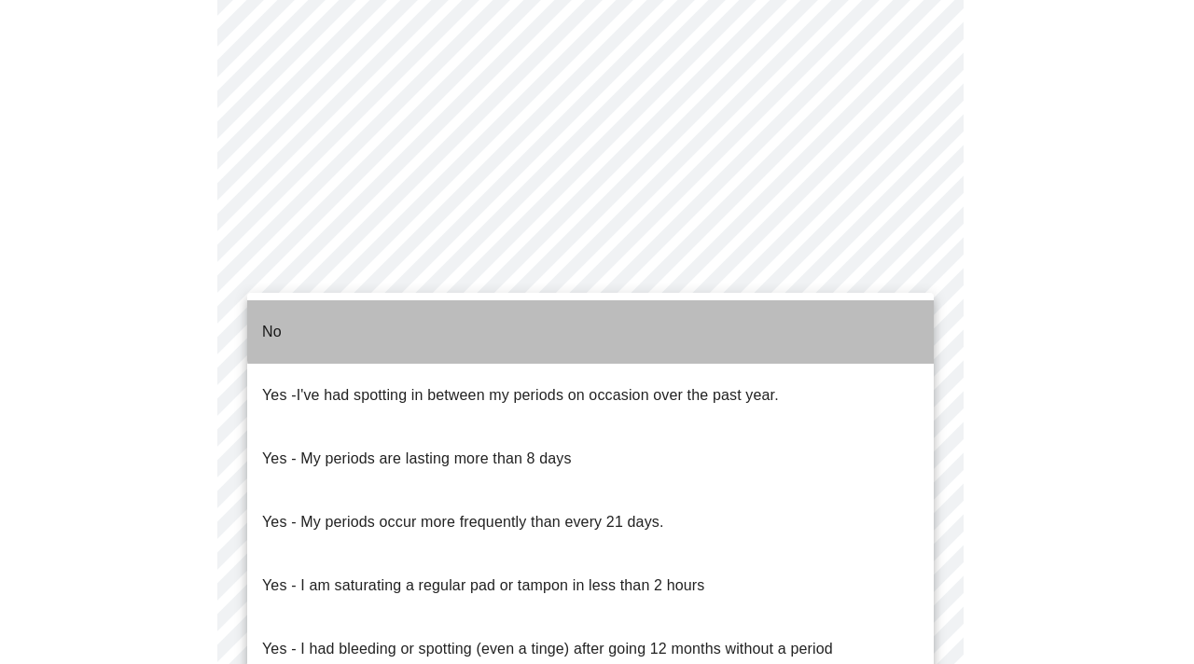
click at [707, 319] on li "No" at bounding box center [590, 331] width 687 height 63
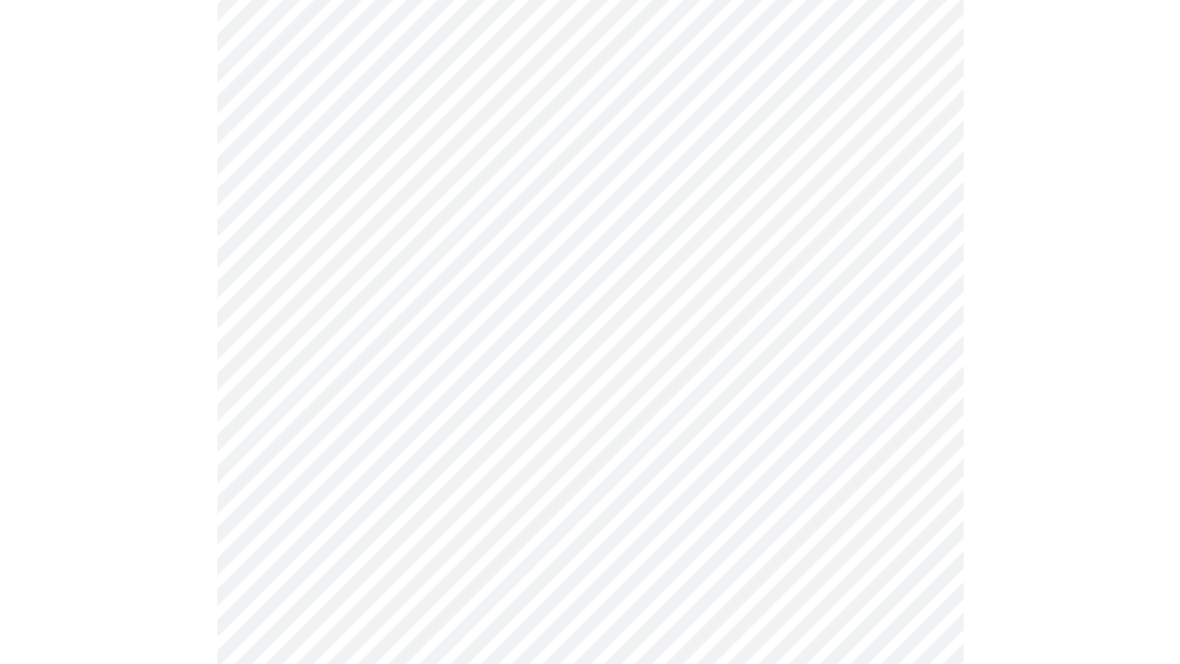
scroll to position [969, 0]
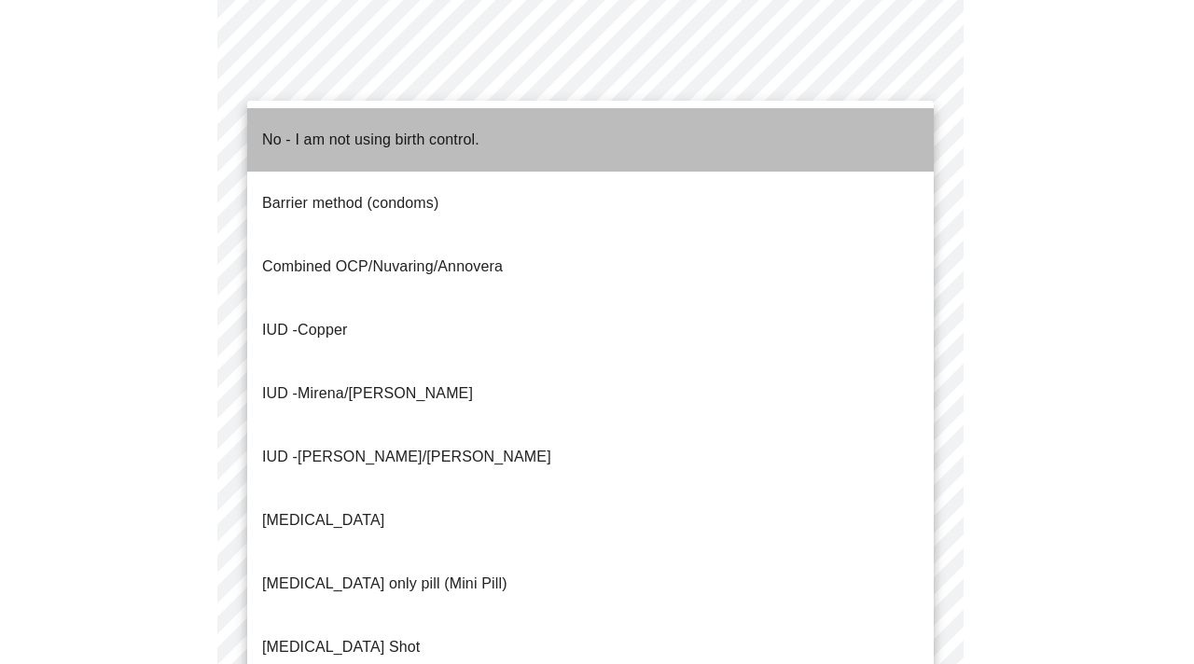
click at [680, 139] on li "No - I am not using birth control." at bounding box center [590, 139] width 687 height 63
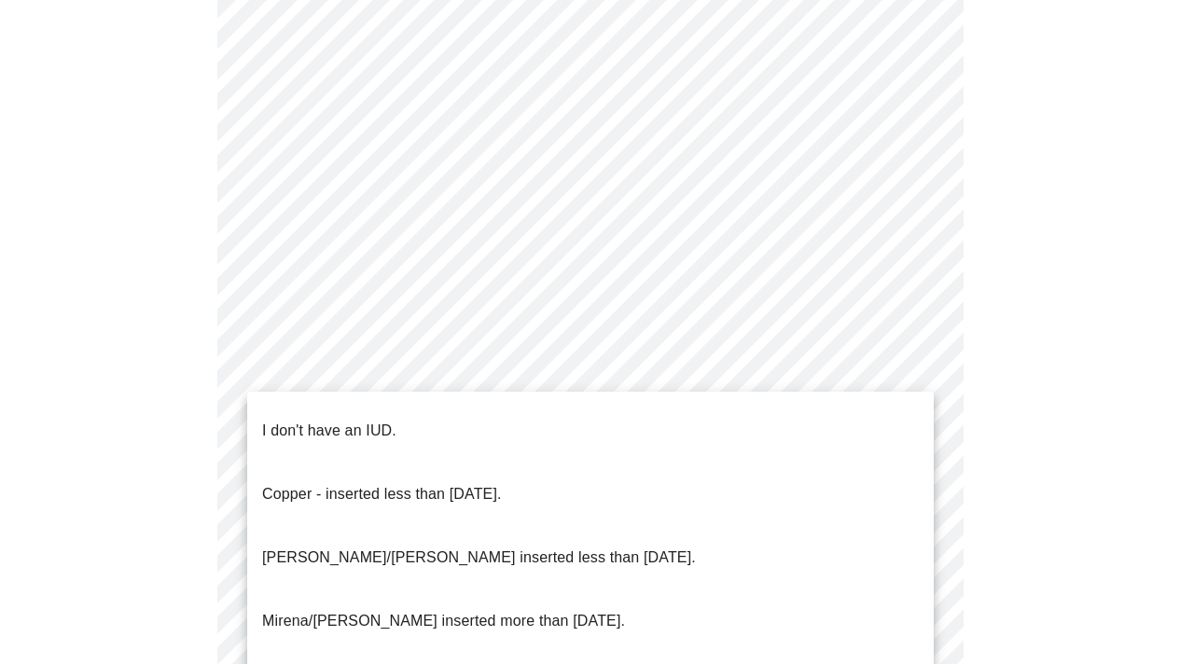
click at [605, 421] on li "I don't have an IUD." at bounding box center [590, 430] width 687 height 63
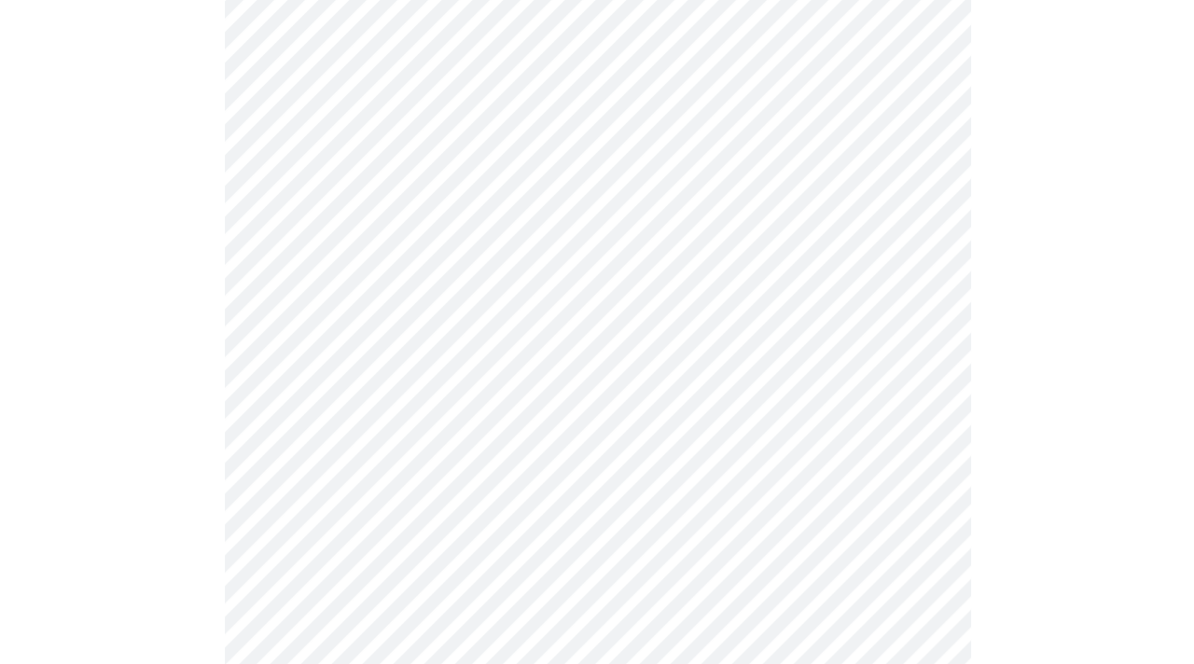
scroll to position [1091, 0]
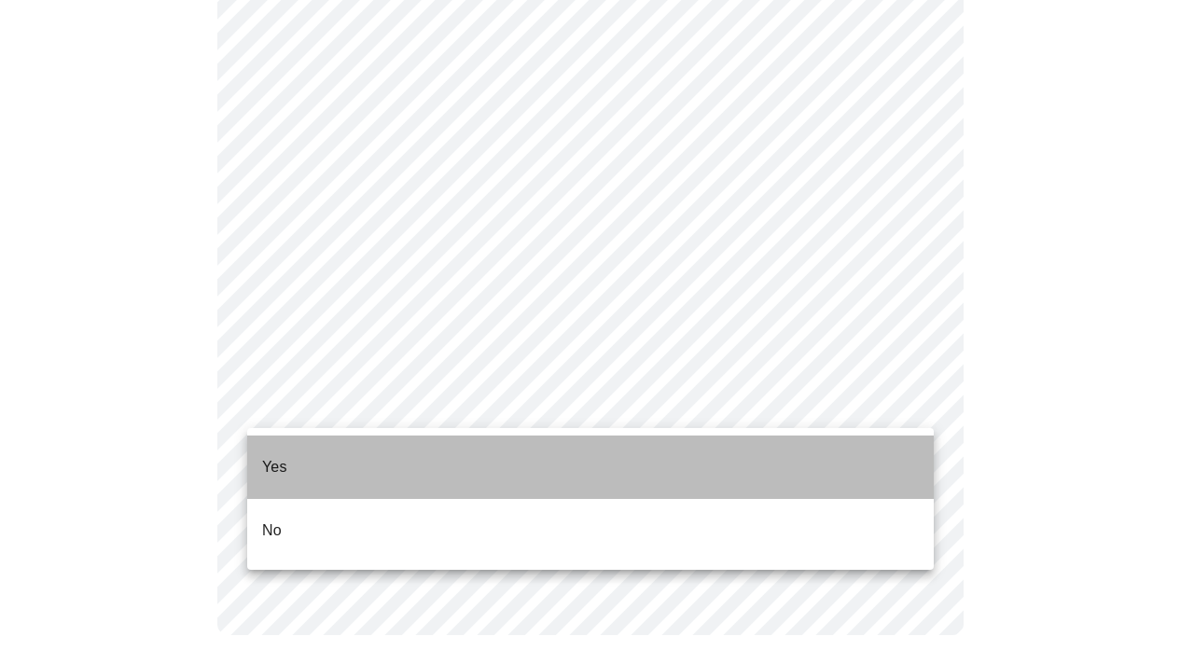
click at [610, 471] on li "Yes" at bounding box center [590, 467] width 687 height 63
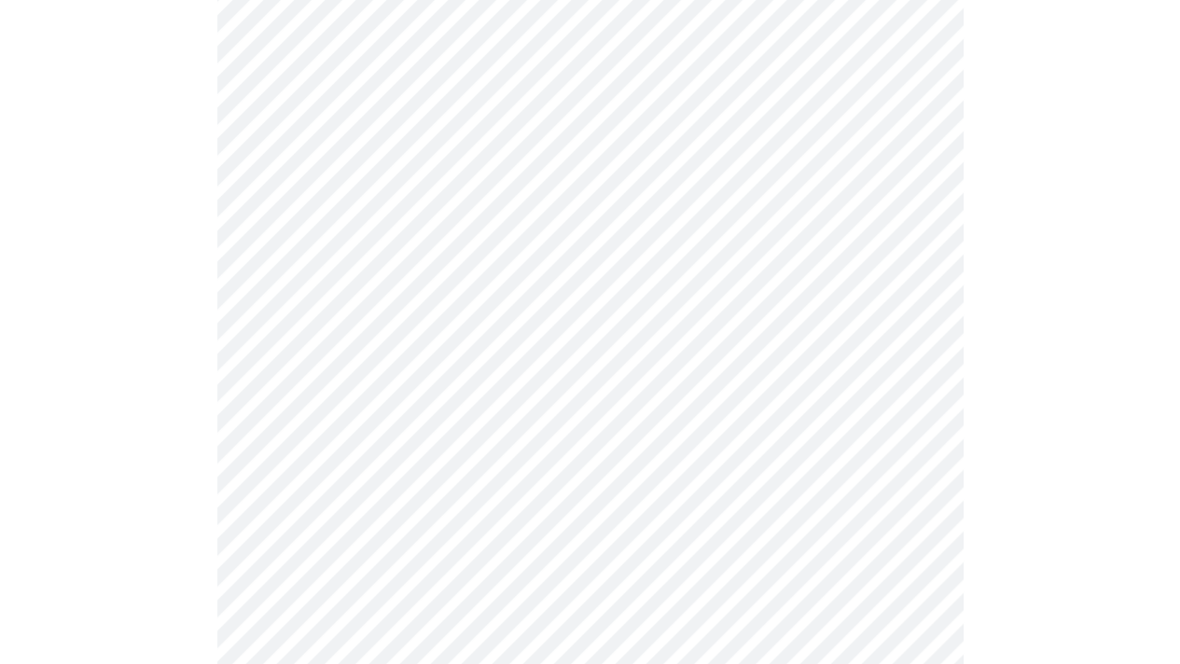
scroll to position [310, 0]
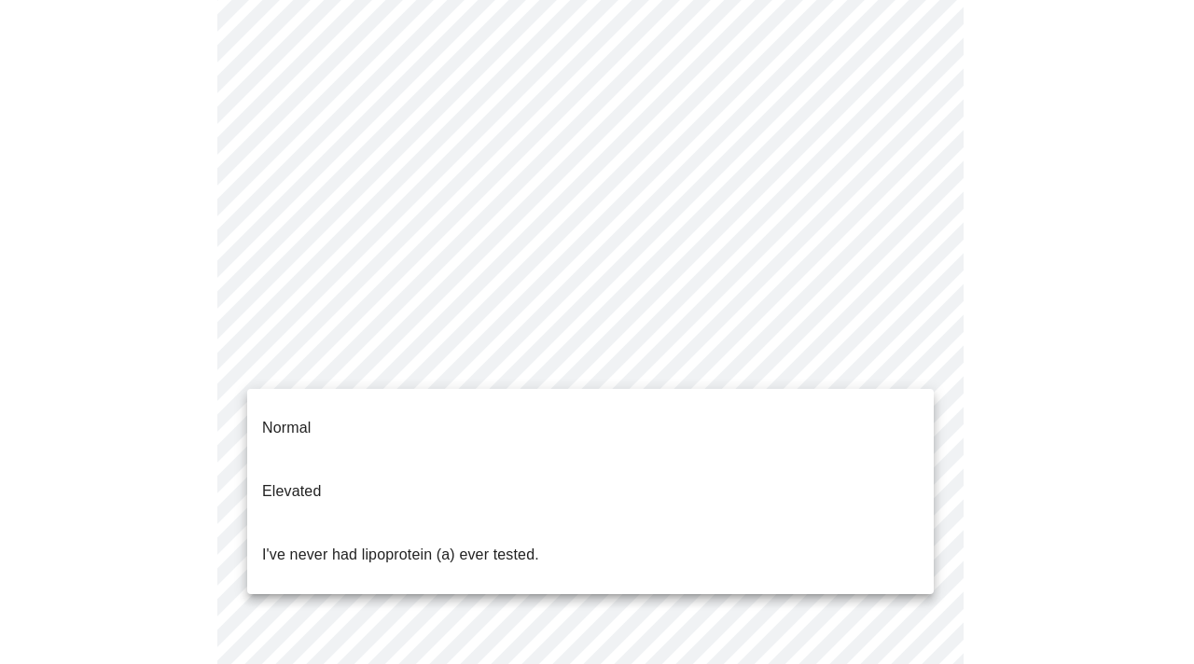
click at [770, 344] on body "MyMenopauseRx Appointments Messaging Labs Uploads Medications Community Refer a…" at bounding box center [596, 400] width 1179 height 1405
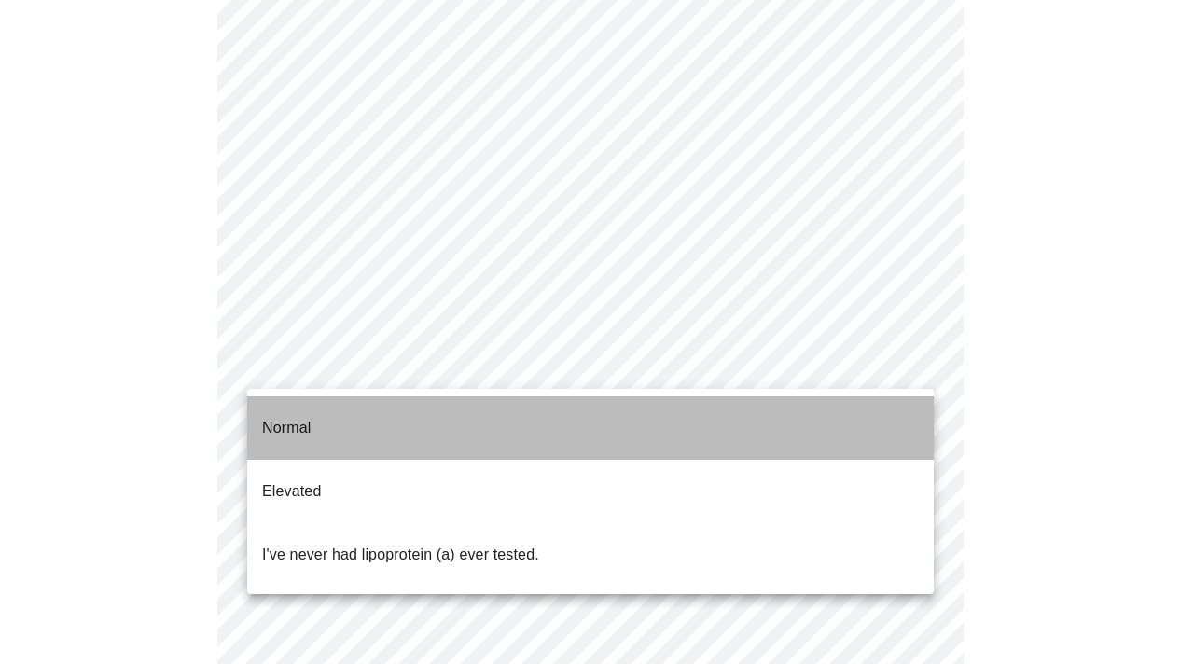
click at [867, 413] on li "Normal" at bounding box center [590, 427] width 687 height 63
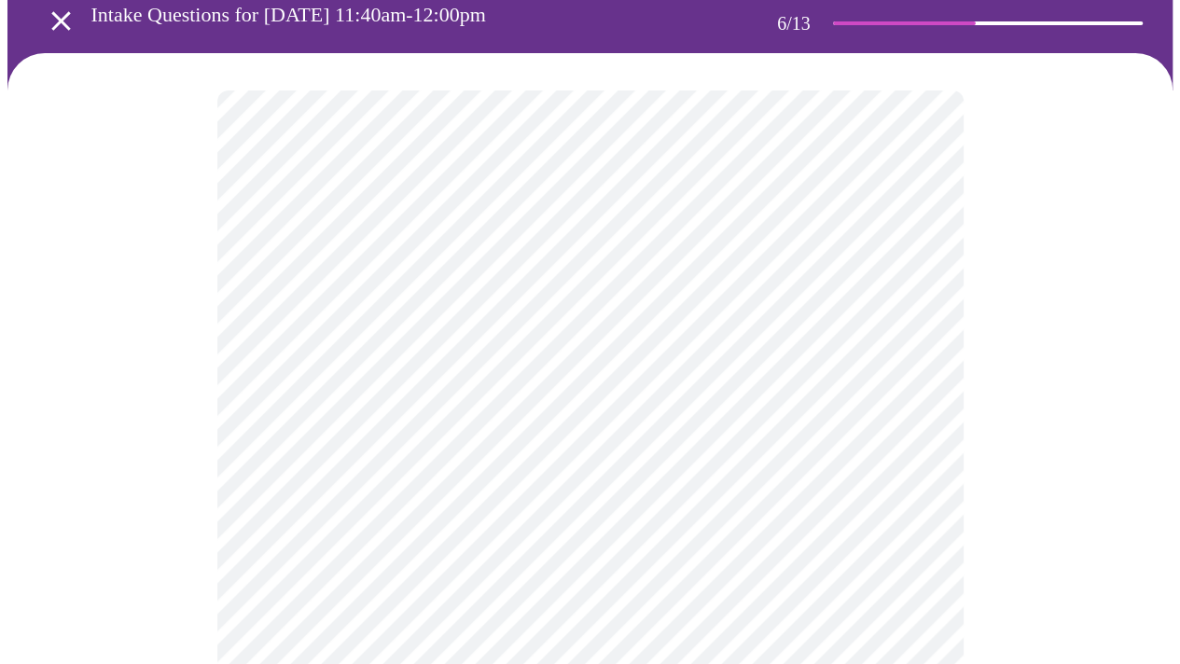
scroll to position [127, 0]
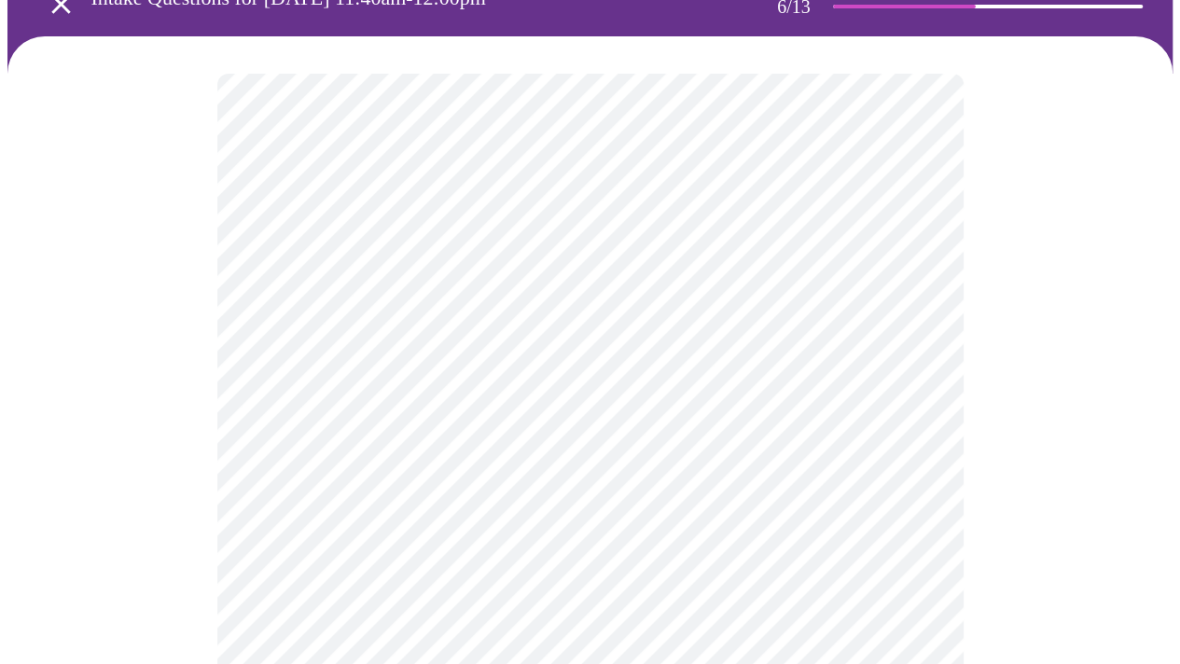
click at [1069, 375] on div at bounding box center [589, 463] width 1165 height 854
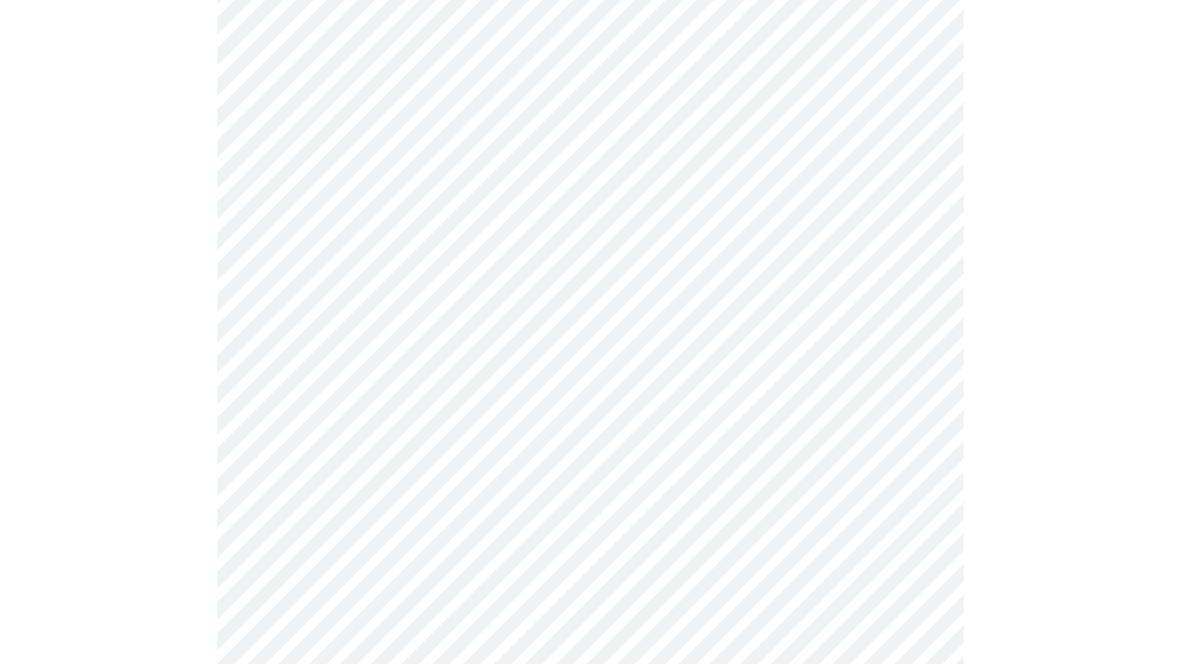
scroll to position [4966, 0]
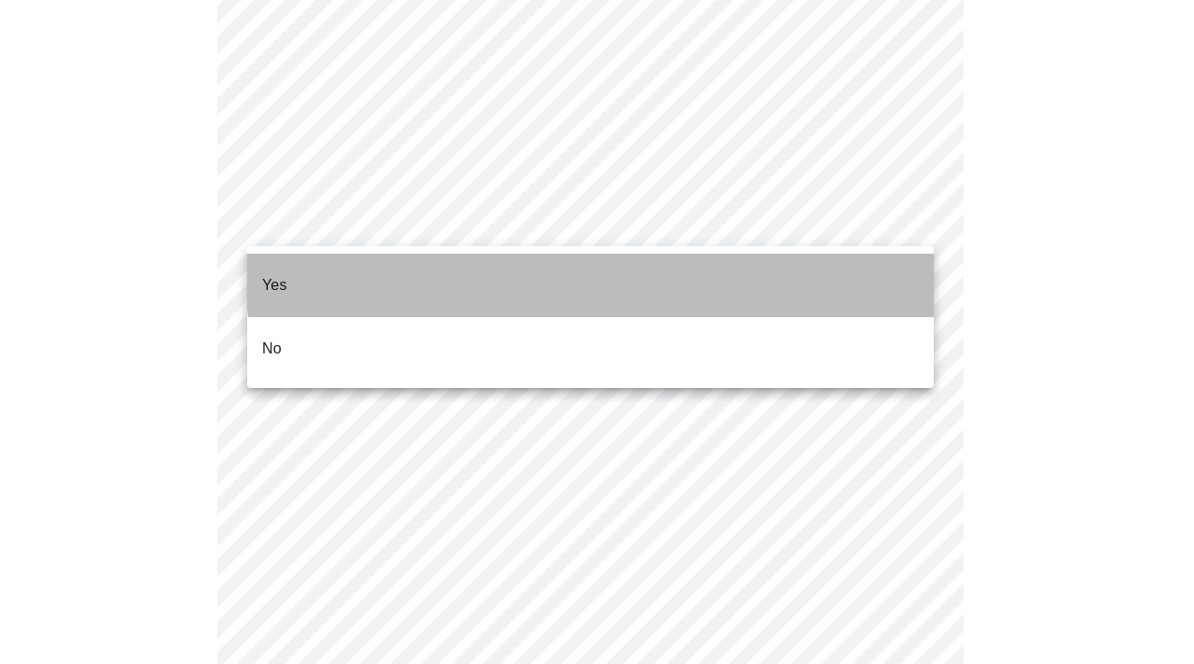
click at [613, 272] on li "Yes" at bounding box center [590, 285] width 687 height 63
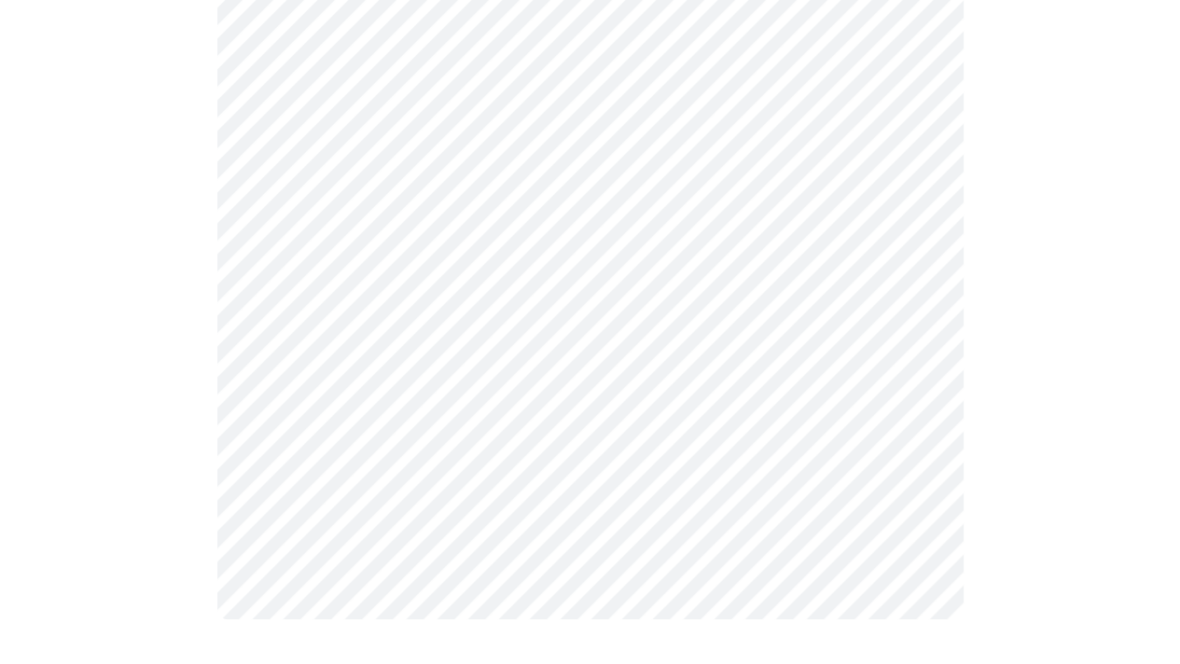
scroll to position [1317, 0]
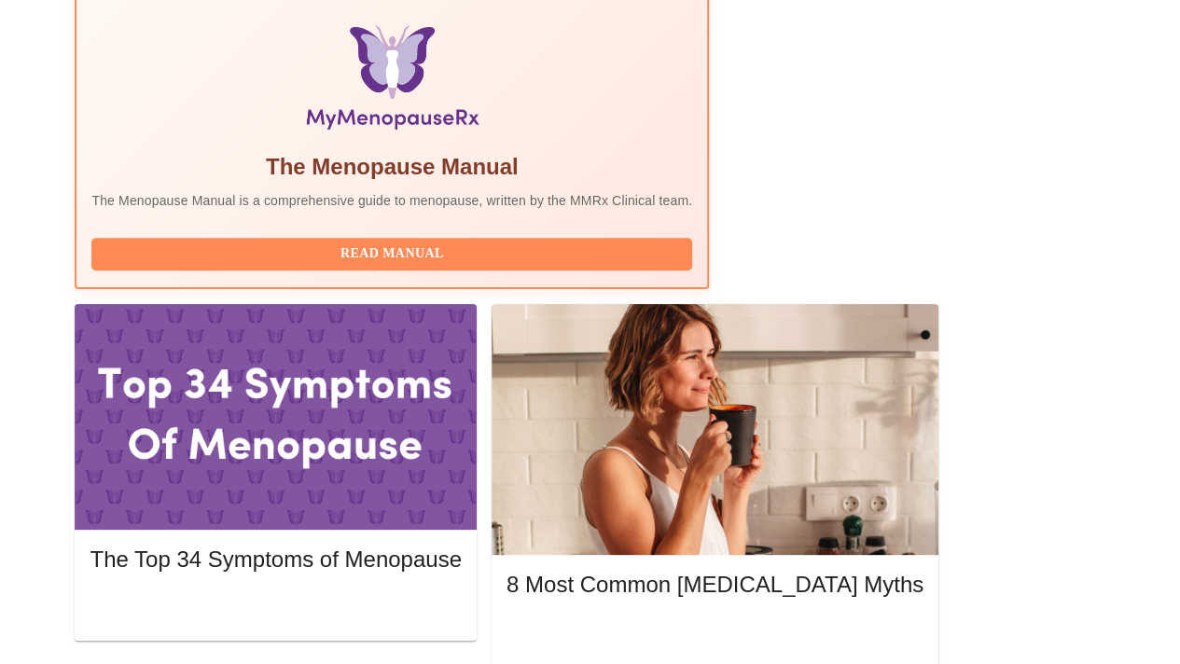
scroll to position [638, 0]
